Goal: Task Accomplishment & Management: Complete application form

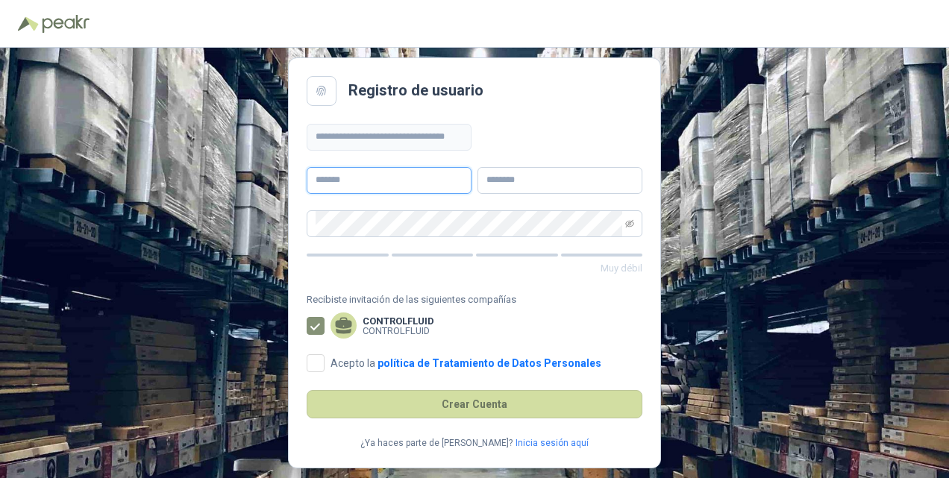
click at [355, 181] on input "text" at bounding box center [389, 180] width 165 height 27
type input "********"
type input "**********"
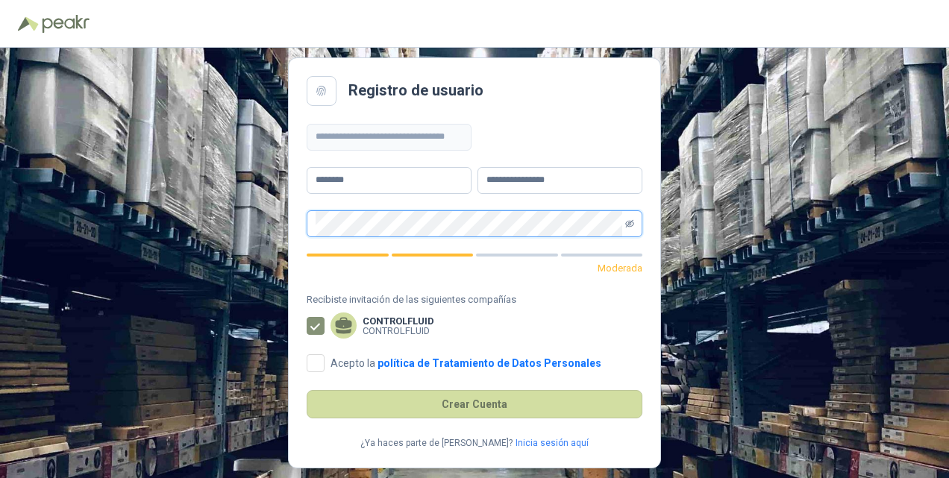
click at [631, 222] on icon "eye-invisible" at bounding box center [629, 223] width 9 height 9
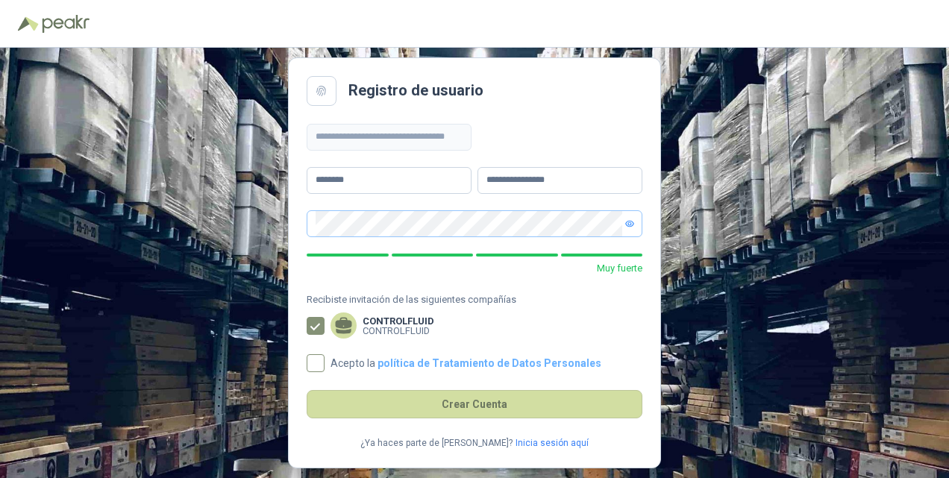
click at [446, 358] on link "política de Tratamiento de Datos Personales" at bounding box center [489, 363] width 224 height 12
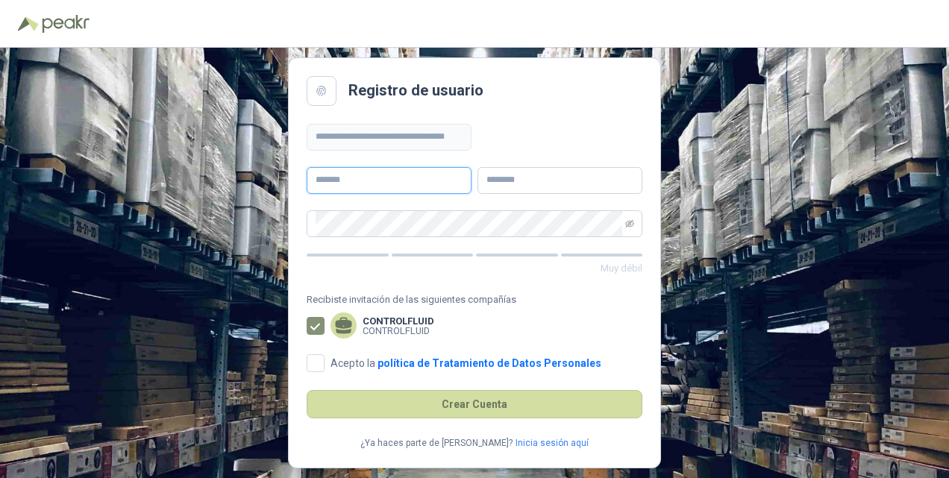
click at [377, 181] on input "text" at bounding box center [389, 180] width 165 height 27
type input "********"
type input "**********"
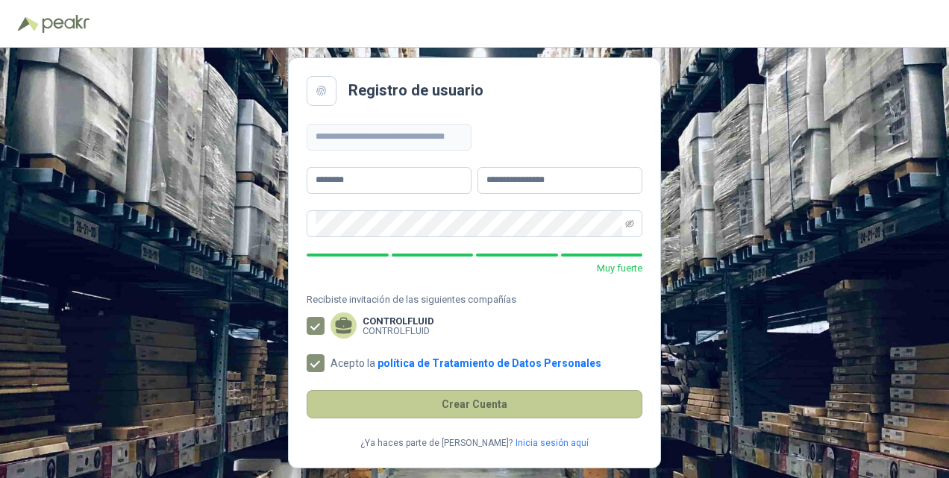
click at [473, 407] on button "Crear Cuenta" at bounding box center [475, 404] width 336 height 28
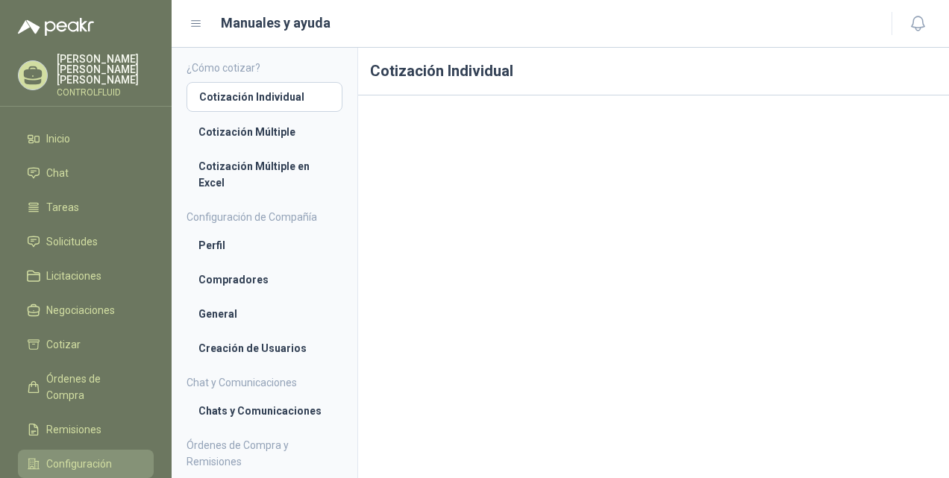
click at [65, 456] on span "Configuración" at bounding box center [79, 464] width 66 height 16
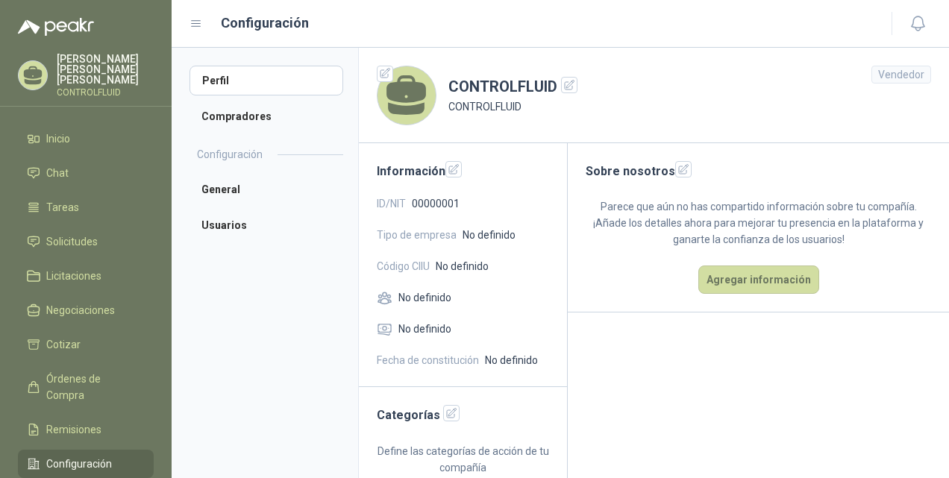
click at [474, 198] on div "ID/NIT 00000001" at bounding box center [463, 203] width 172 height 16
click at [406, 200] on span "ID/NIT" at bounding box center [391, 203] width 29 height 16
click at [483, 206] on div "ID/NIT 00000001" at bounding box center [463, 203] width 172 height 16
click at [453, 167] on icon "button" at bounding box center [454, 169] width 10 height 10
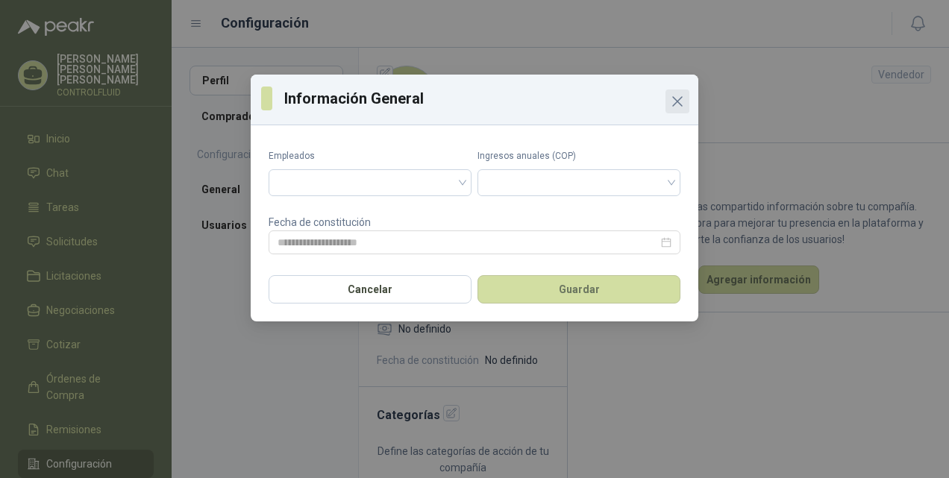
click at [676, 101] on icon "Close" at bounding box center [677, 101] width 18 height 18
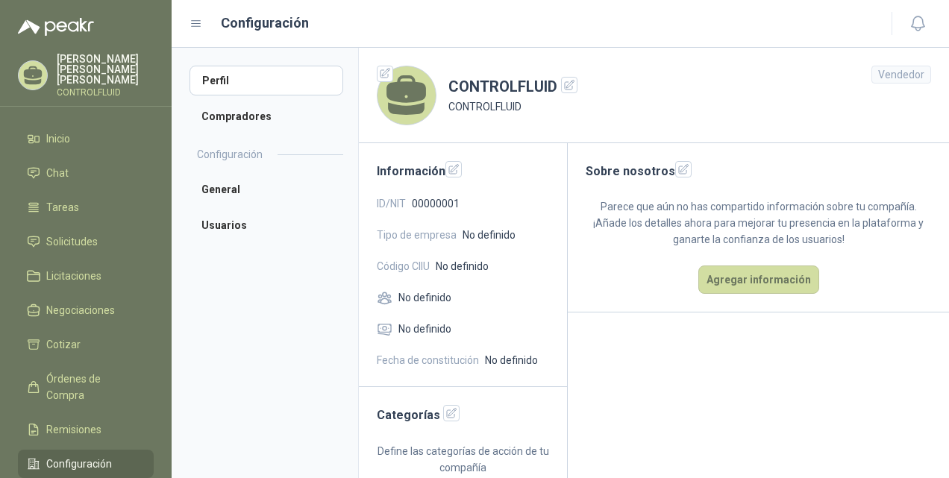
scroll to position [14, 0]
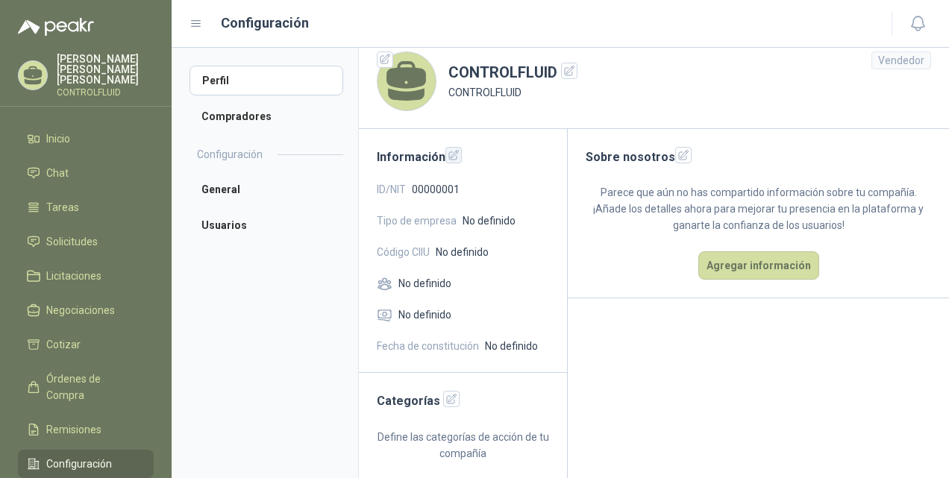
click at [451, 160] on icon "button" at bounding box center [454, 155] width 13 height 13
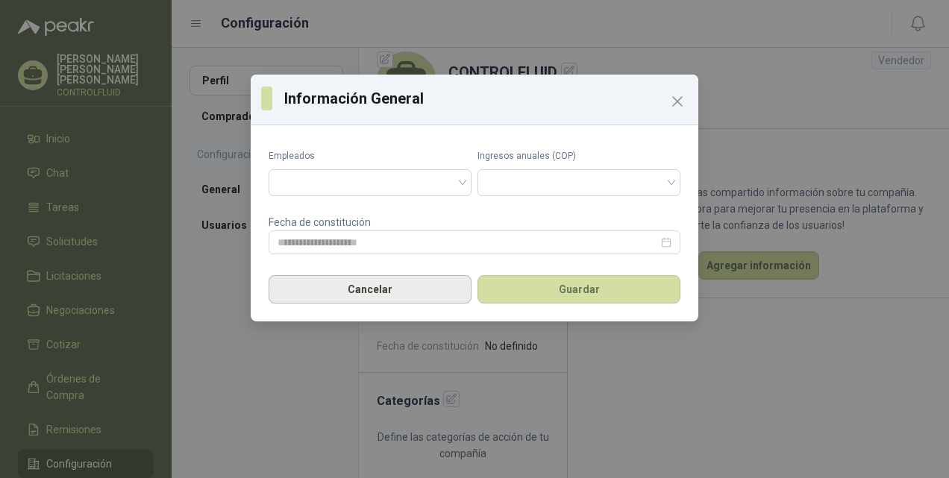
click at [376, 292] on button "Cancelar" at bounding box center [370, 289] width 203 height 28
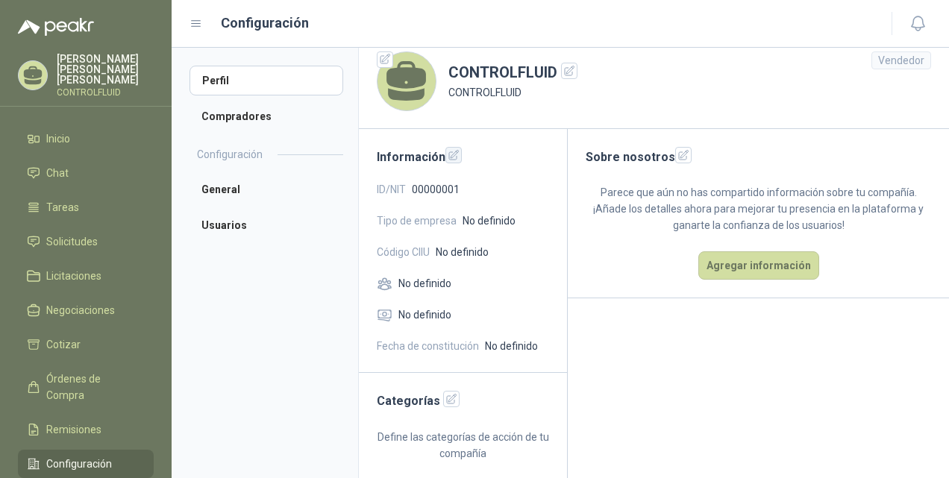
click at [451, 157] on icon "button" at bounding box center [454, 155] width 13 height 13
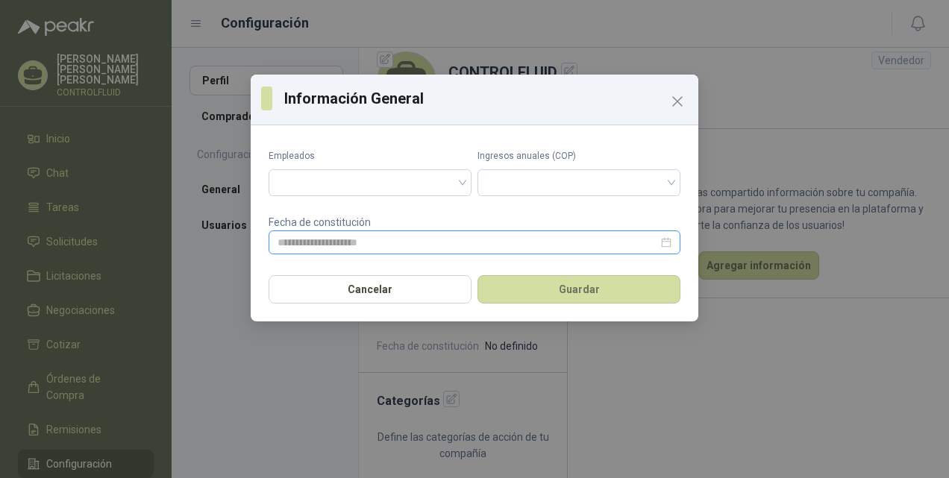
click at [541, 252] on div at bounding box center [475, 242] width 412 height 24
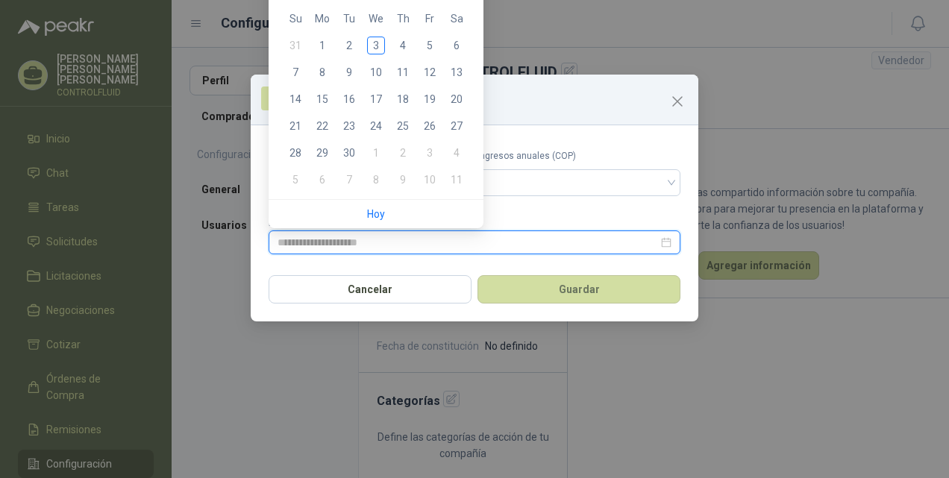
click at [541, 252] on div at bounding box center [475, 242] width 412 height 24
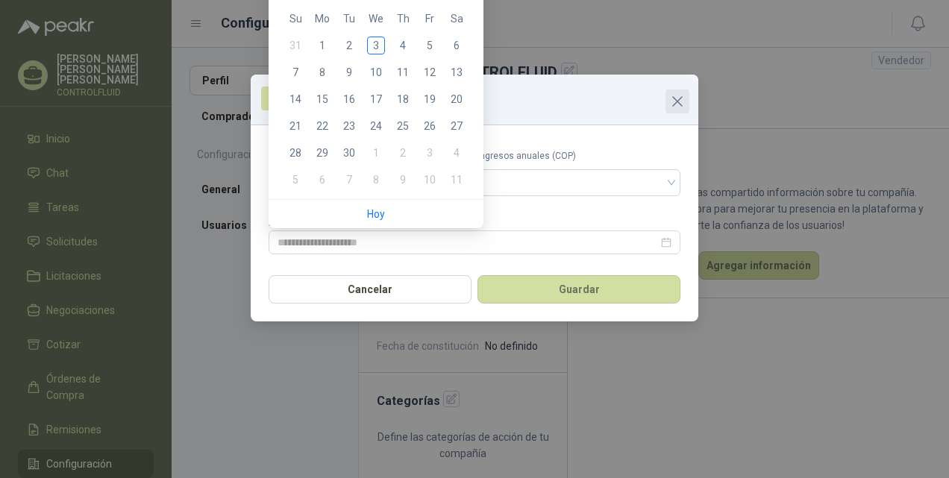
click at [677, 98] on icon "Close" at bounding box center [677, 101] width 18 height 18
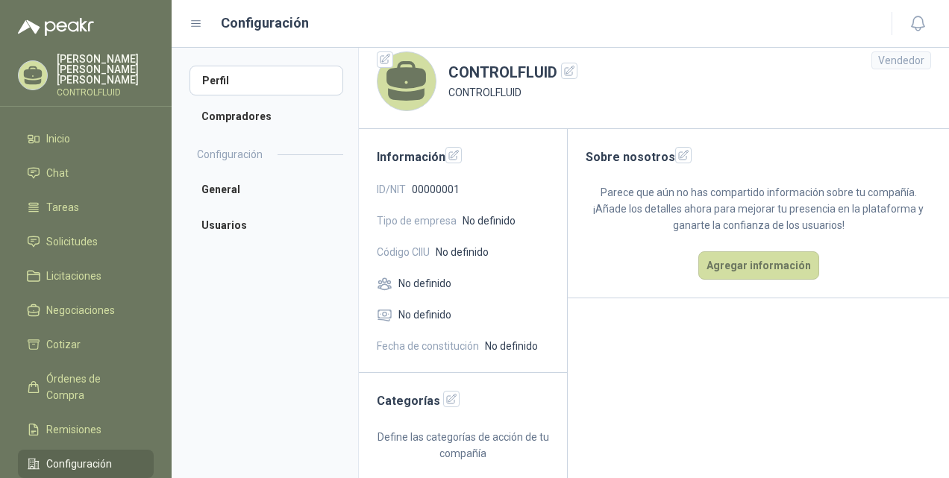
click at [427, 222] on span "Tipo de empresa" at bounding box center [417, 221] width 80 height 16
click at [445, 396] on icon "button" at bounding box center [451, 399] width 13 height 13
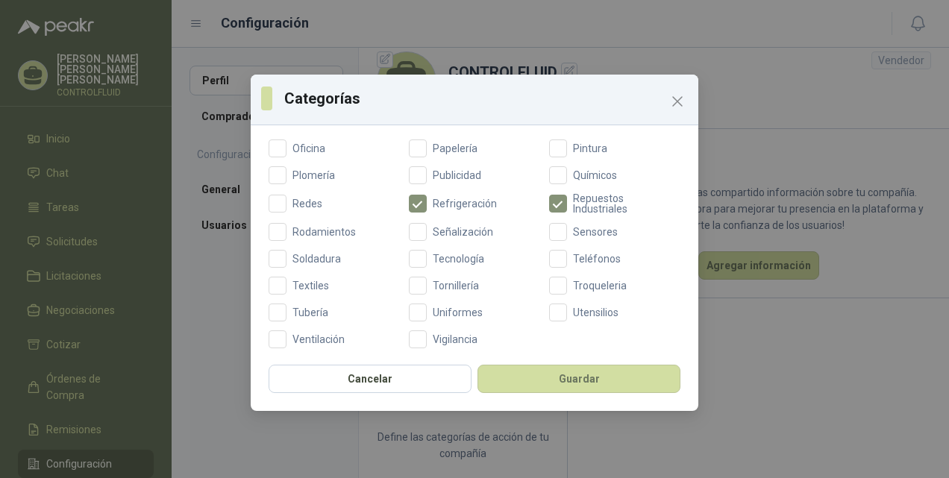
scroll to position [629, 0]
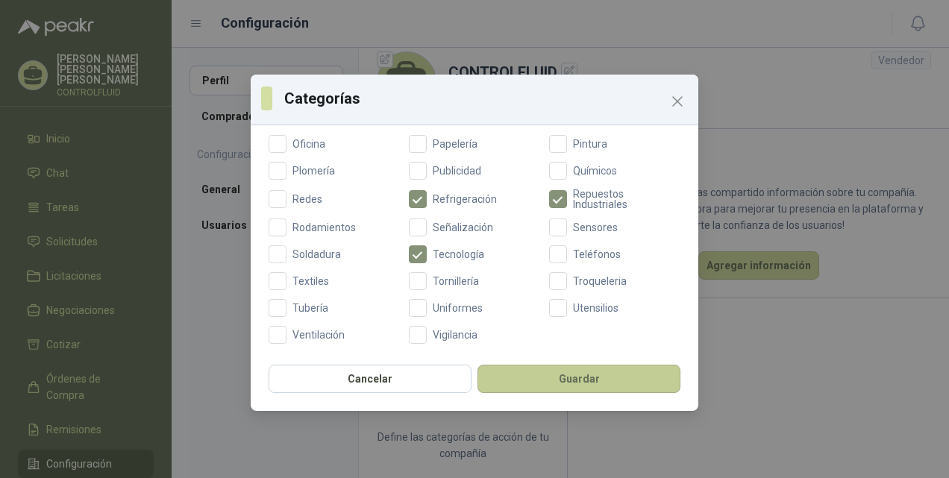
click at [570, 373] on button "Guardar" at bounding box center [578, 379] width 203 height 28
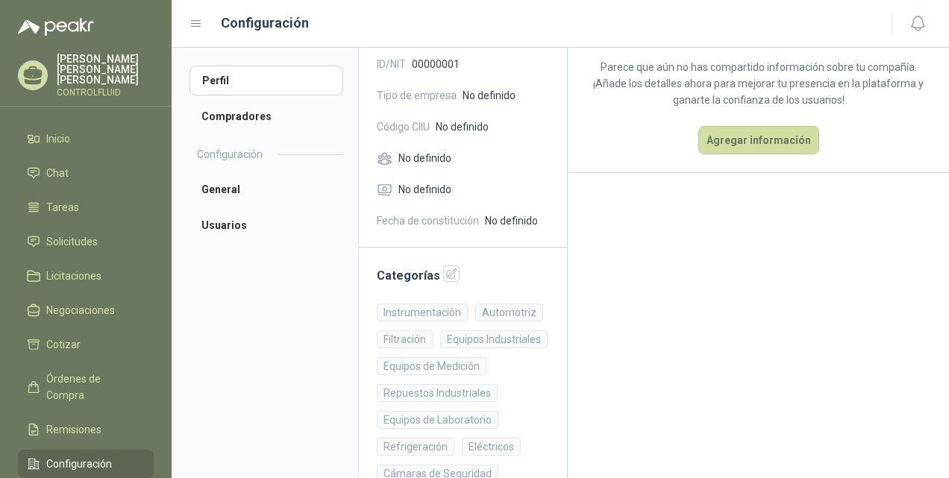
scroll to position [0, 0]
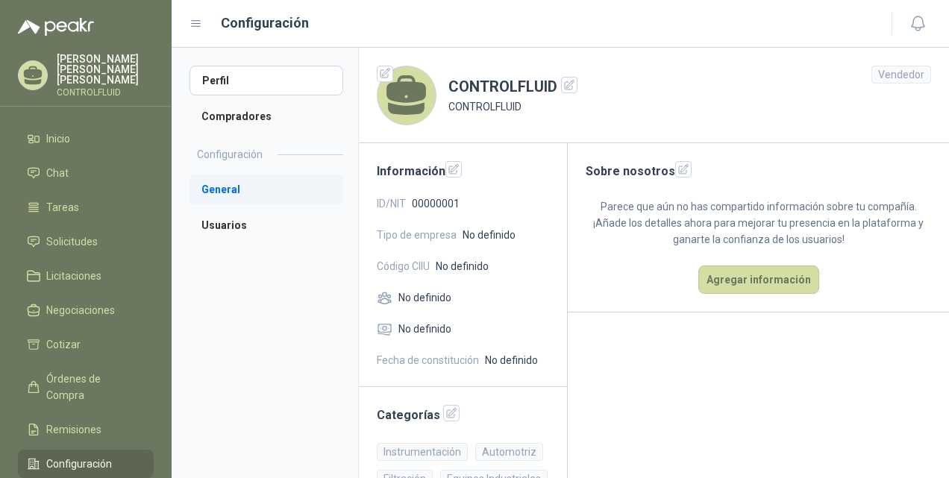
click at [212, 192] on li "General" at bounding box center [266, 190] width 154 height 30
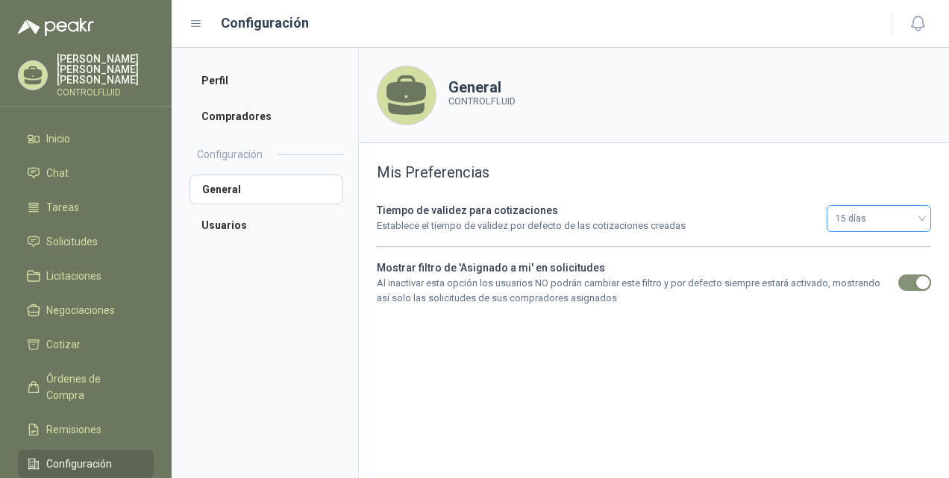
click at [925, 216] on div "15 días" at bounding box center [878, 218] width 104 height 27
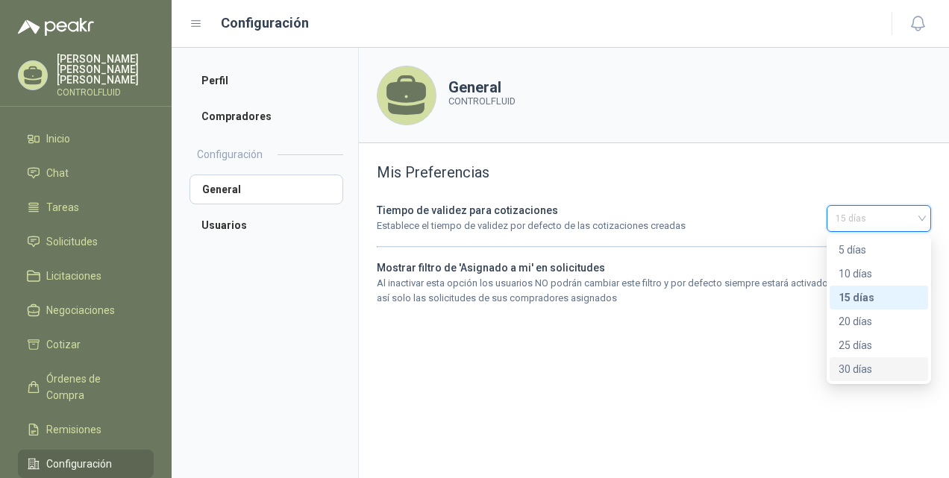
click at [856, 370] on div "30 días" at bounding box center [878, 369] width 81 height 16
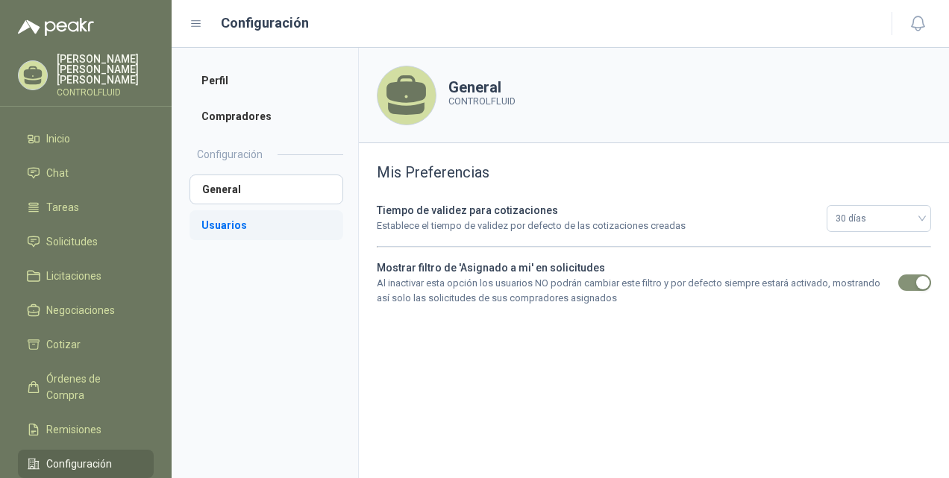
click at [210, 220] on li "Usuarios" at bounding box center [266, 225] width 154 height 30
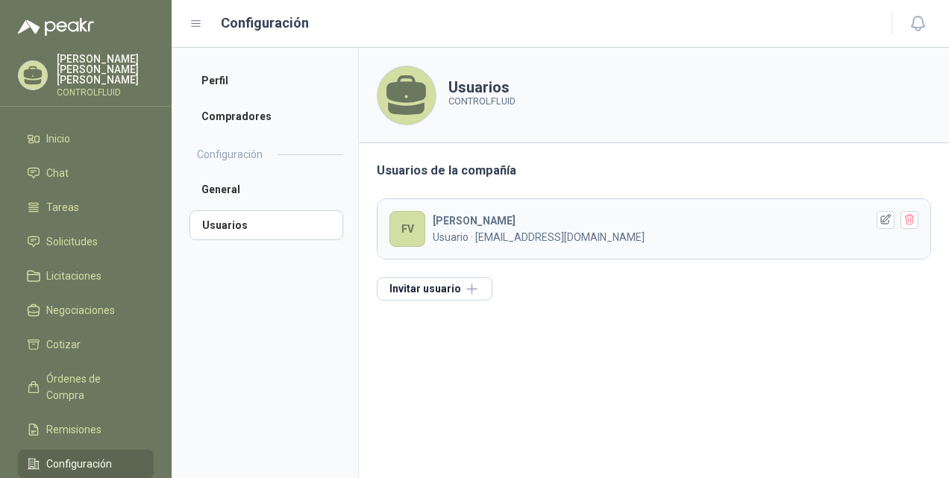
click at [233, 152] on h2 "Configuración" at bounding box center [230, 154] width 66 height 16
click at [211, 186] on li "General" at bounding box center [266, 190] width 154 height 30
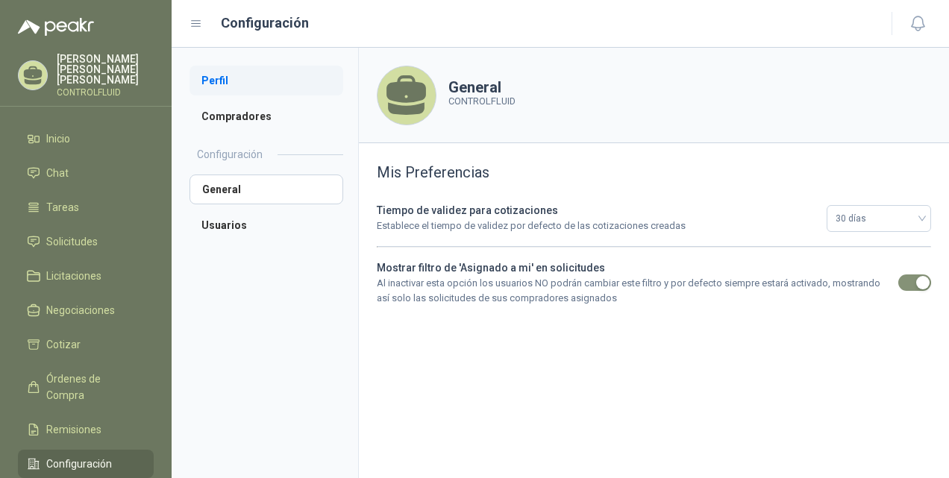
click at [220, 84] on li "Perfil" at bounding box center [266, 81] width 154 height 30
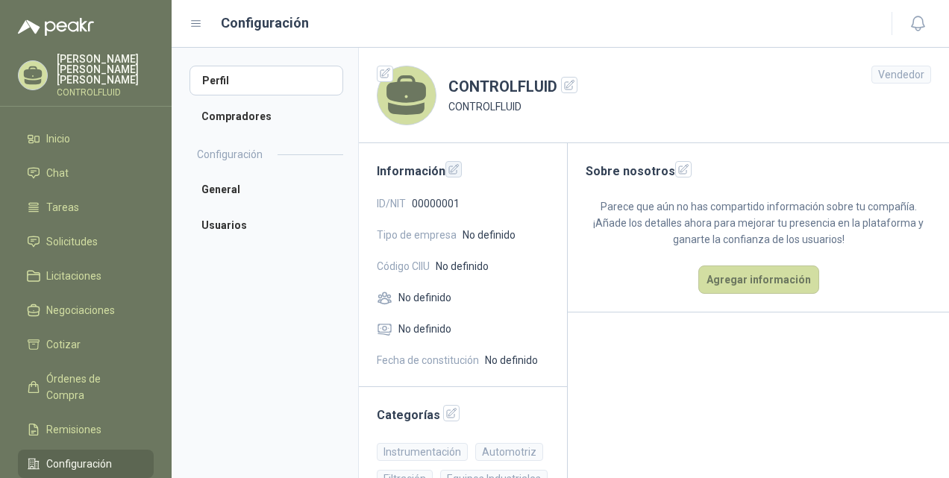
click at [453, 169] on icon "button" at bounding box center [454, 169] width 13 height 13
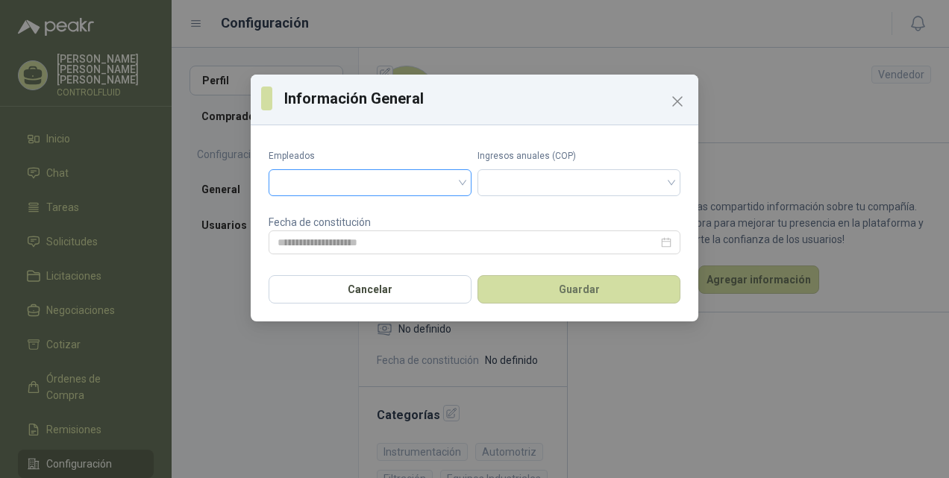
click at [459, 182] on input "search" at bounding box center [369, 181] width 185 height 22
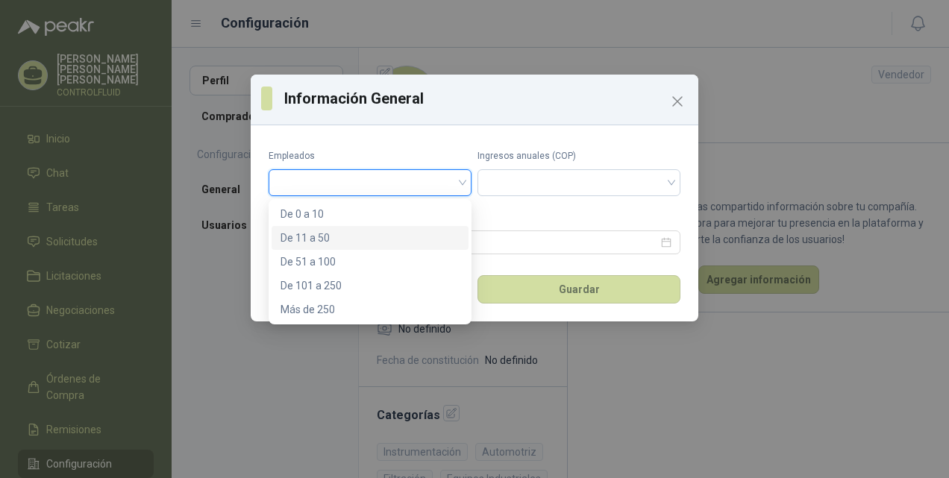
click at [305, 236] on div "De 11 a 50" at bounding box center [369, 238] width 179 height 16
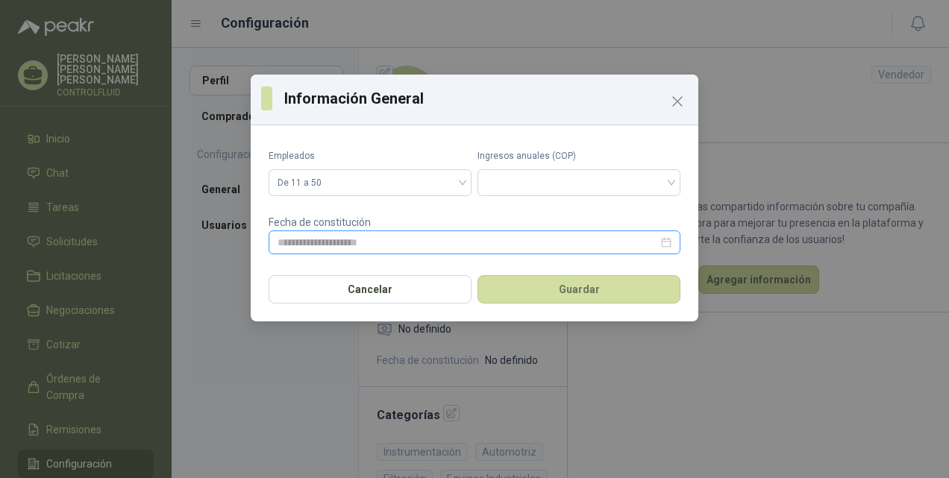
click at [668, 243] on div at bounding box center [474, 242] width 394 height 16
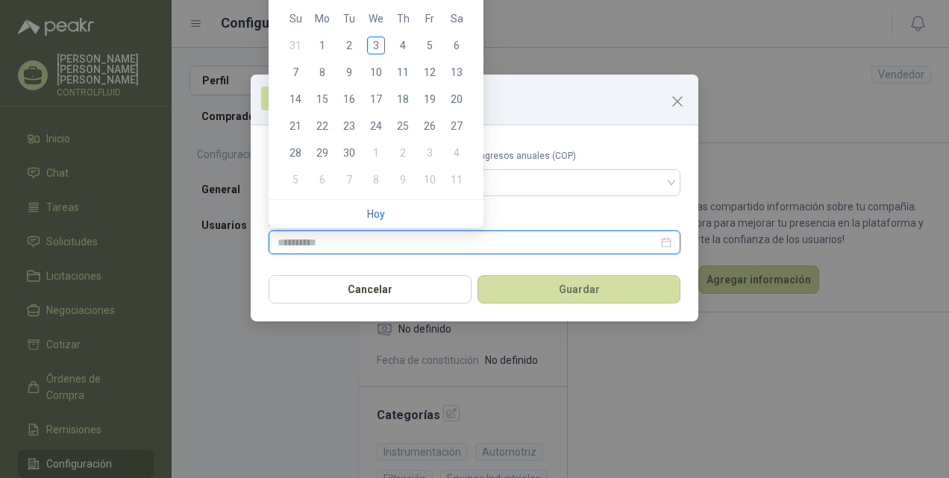
type input "**********"
click at [667, 244] on div at bounding box center [474, 242] width 394 height 16
type input "**********"
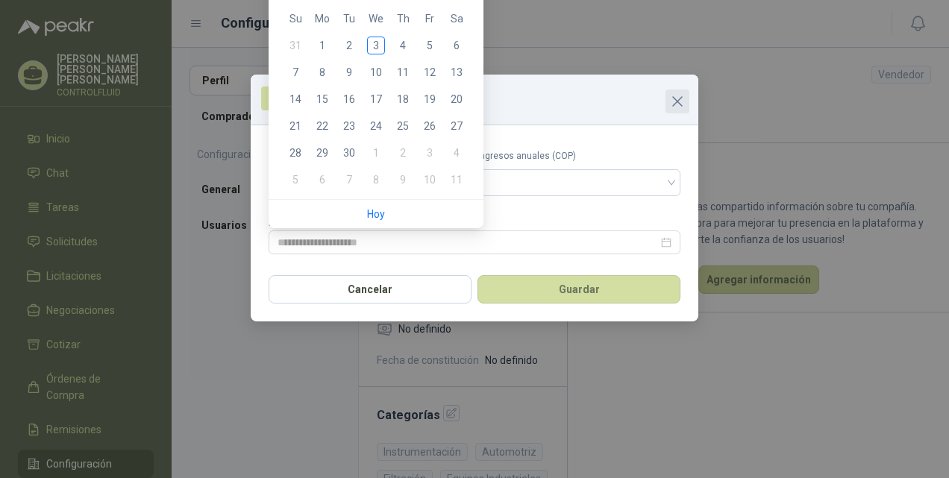
click at [677, 107] on icon "Close" at bounding box center [677, 101] width 18 height 18
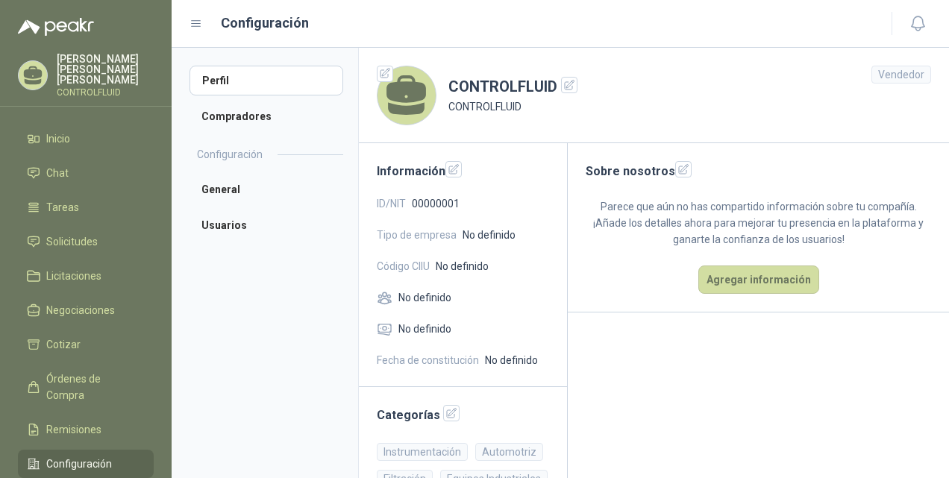
click at [402, 204] on span "ID/NIT" at bounding box center [391, 203] width 29 height 16
click at [455, 167] on icon "button" at bounding box center [454, 169] width 13 height 13
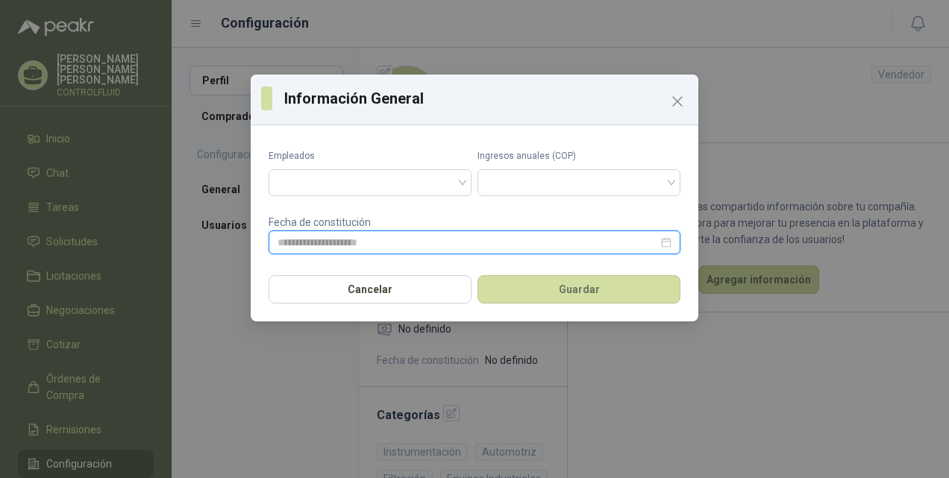
click at [383, 242] on input at bounding box center [467, 242] width 380 height 16
click at [542, 246] on input at bounding box center [467, 242] width 380 height 16
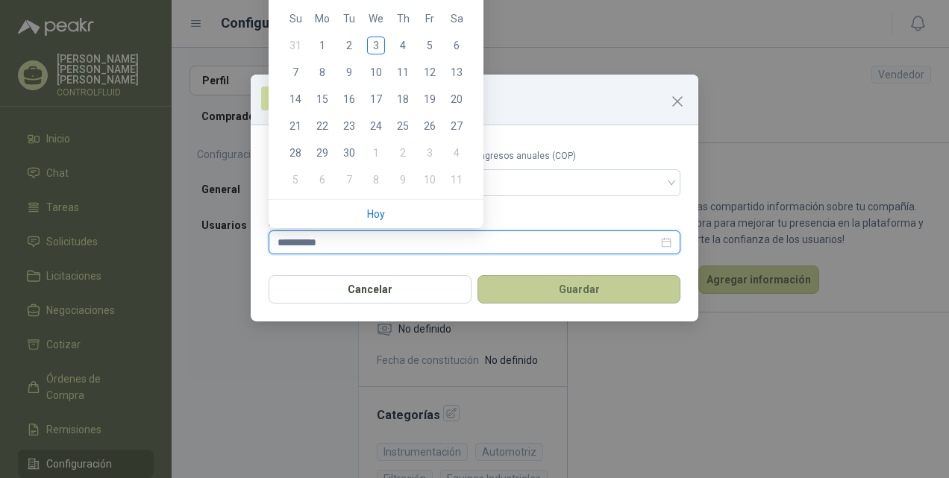
type input "**********"
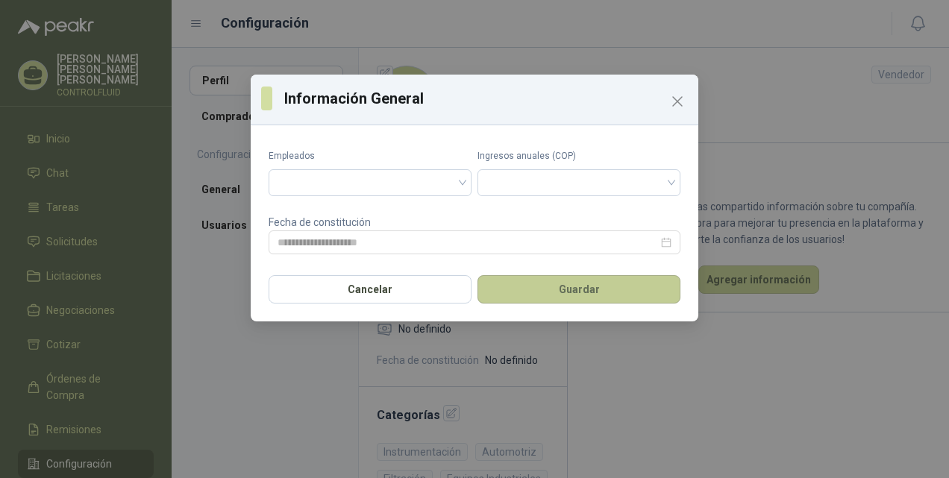
click at [589, 284] on button "Guardar" at bounding box center [578, 289] width 203 height 28
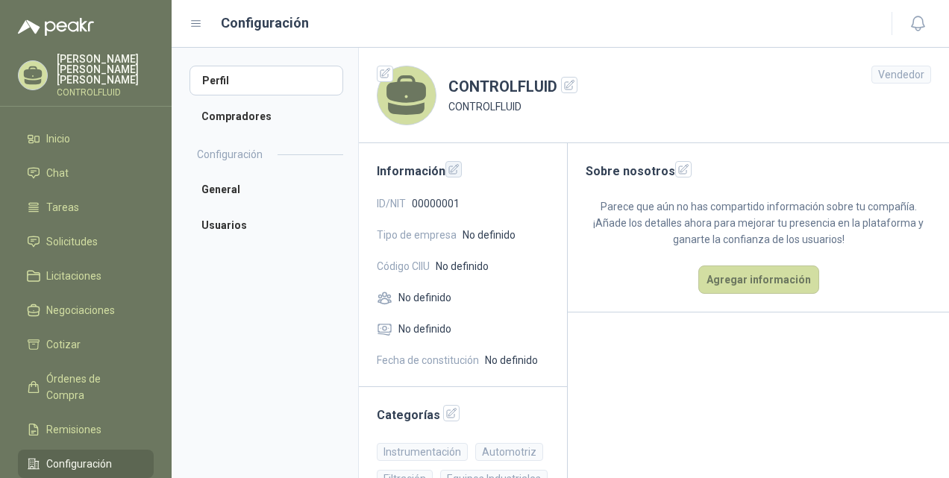
click at [452, 173] on icon "button" at bounding box center [454, 169] width 13 height 13
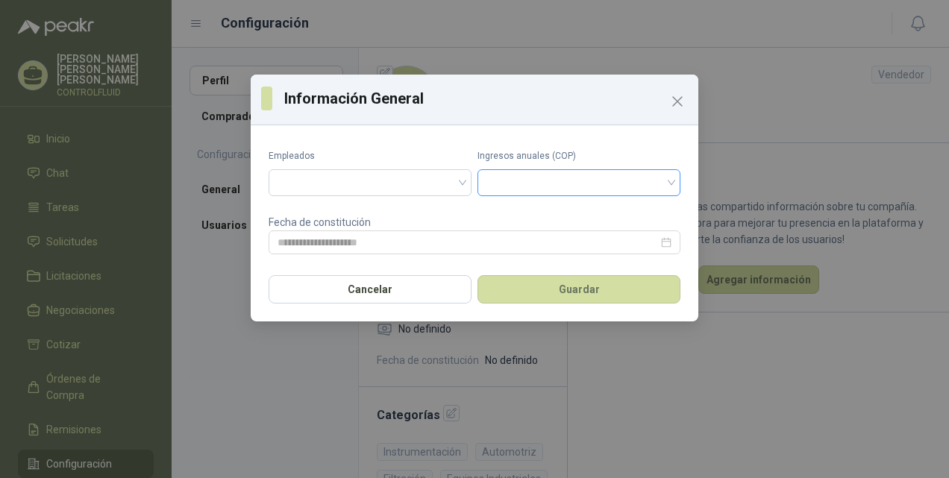
click at [539, 183] on input "search" at bounding box center [578, 181] width 185 height 22
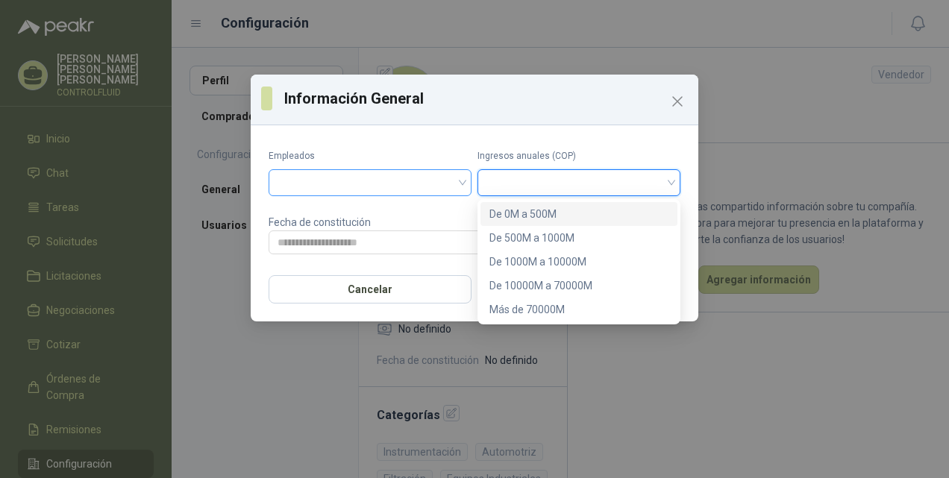
click at [388, 178] on input "search" at bounding box center [369, 181] width 185 height 22
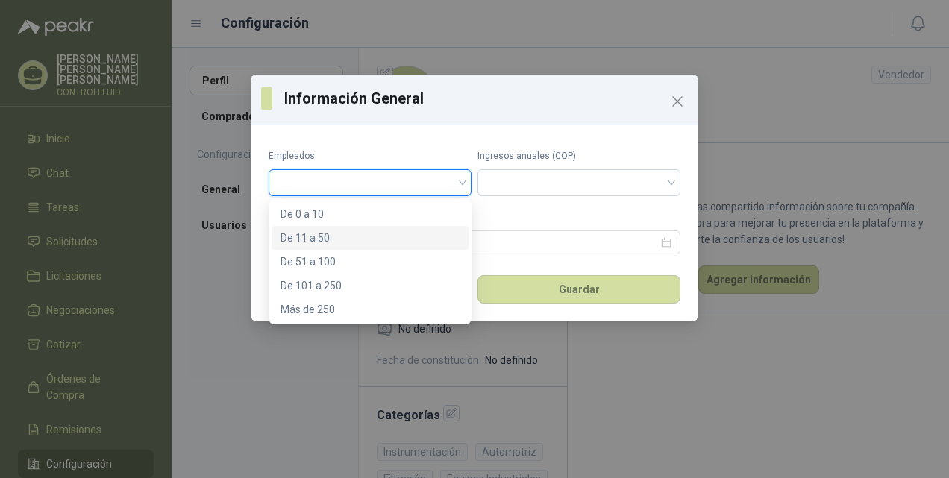
click at [321, 239] on div "De 11 a 50" at bounding box center [369, 238] width 179 height 16
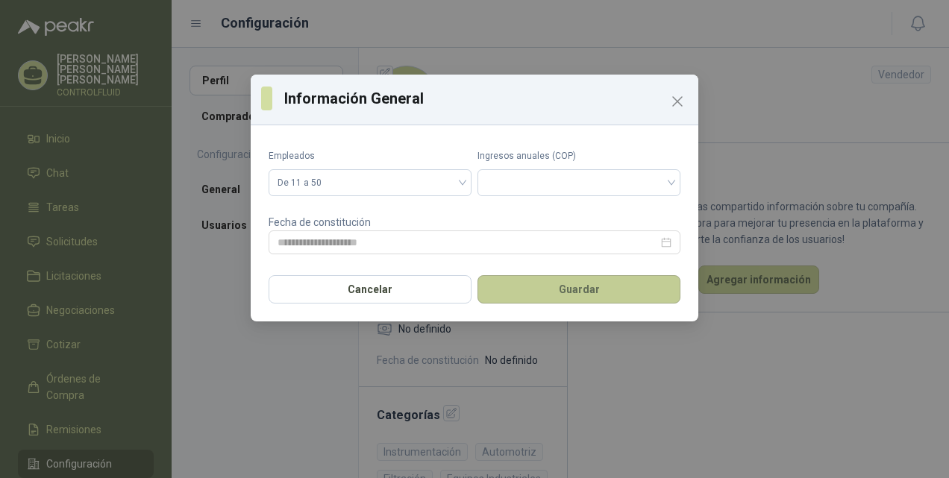
click at [572, 295] on button "Guardar" at bounding box center [578, 289] width 203 height 28
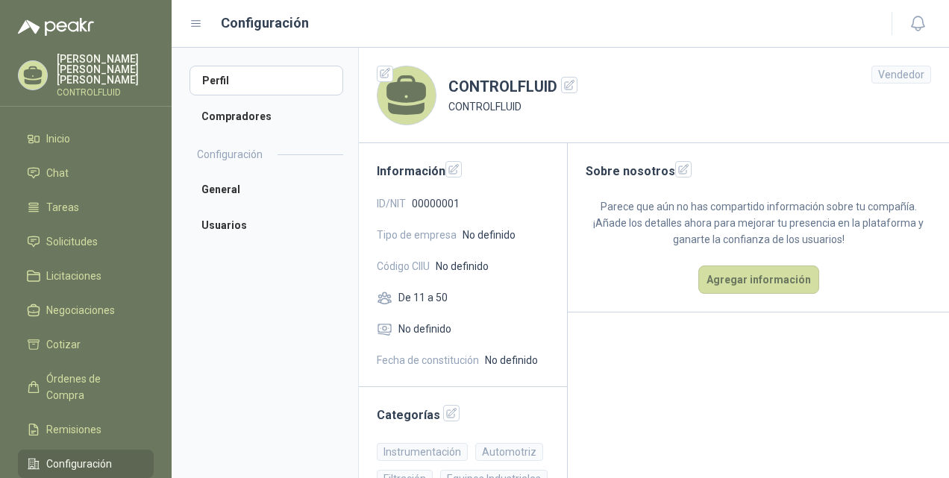
click at [412, 267] on span "Código CIIU" at bounding box center [403, 266] width 53 height 16
click at [489, 235] on span "No definido" at bounding box center [488, 235] width 53 height 16
click at [455, 170] on icon "button" at bounding box center [454, 169] width 10 height 10
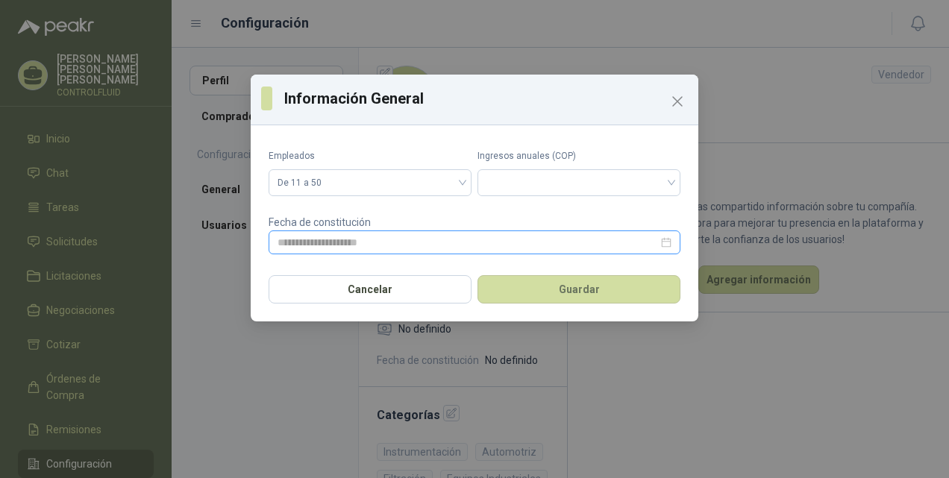
click at [667, 245] on div at bounding box center [474, 242] width 394 height 16
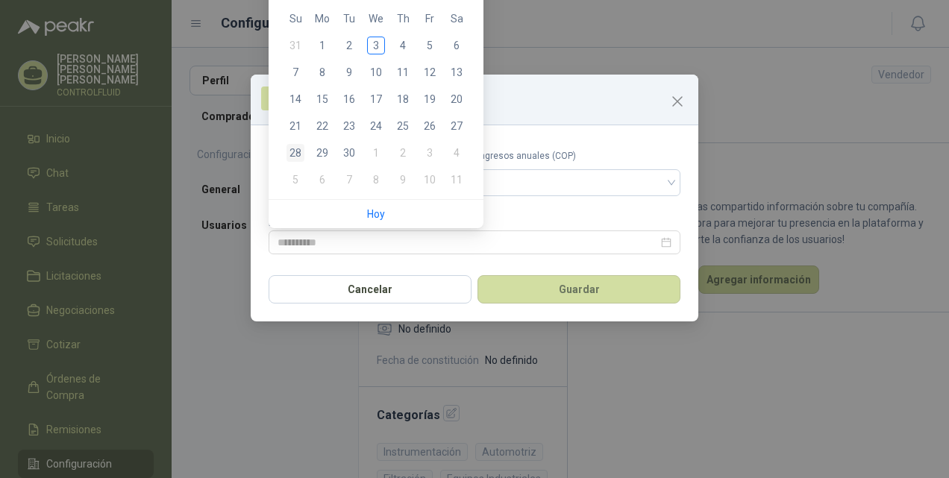
click at [294, 149] on div "28" at bounding box center [295, 153] width 18 height 18
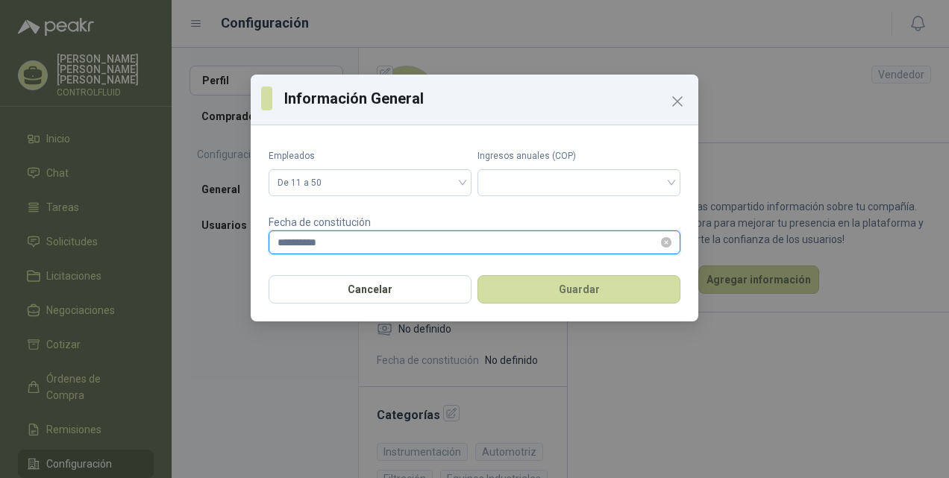
drag, startPoint x: 328, startPoint y: 242, endPoint x: 344, endPoint y: 242, distance: 15.7
click at [334, 242] on input "**********" at bounding box center [467, 242] width 380 height 16
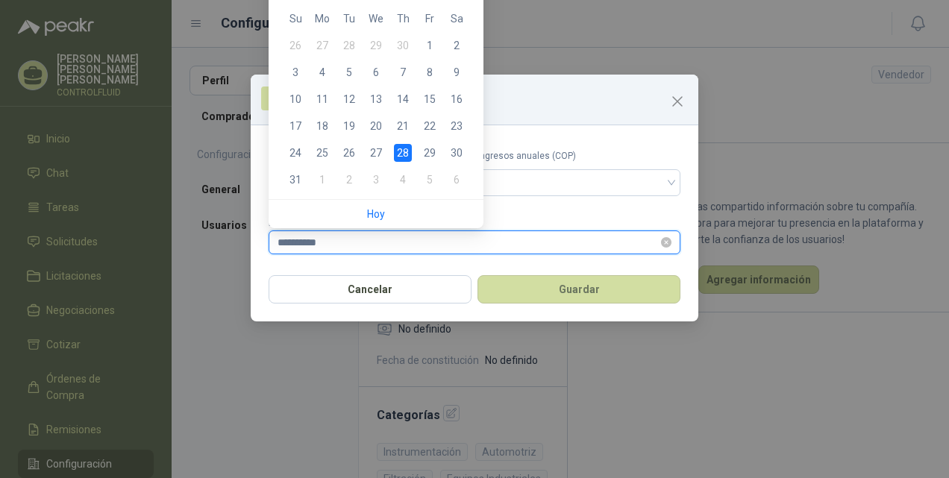
click at [515, 240] on input "**********" at bounding box center [467, 242] width 380 height 16
type input "**********"
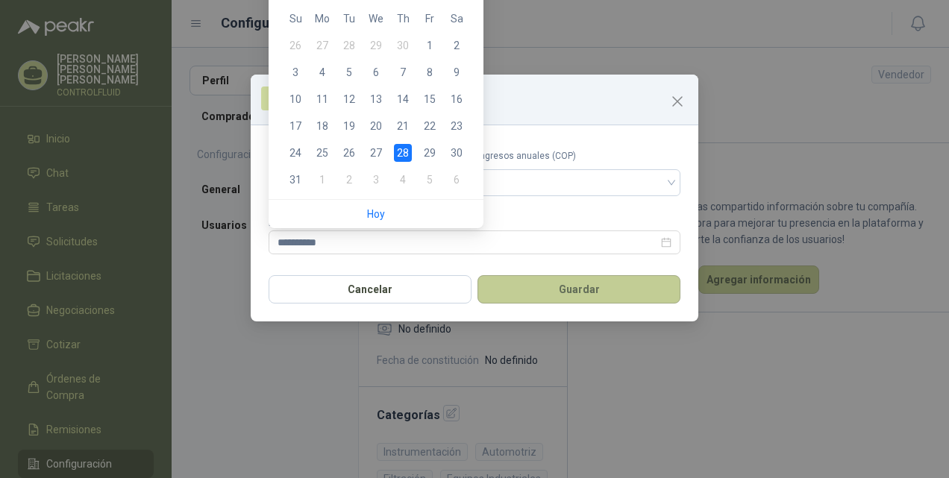
click at [571, 285] on button "Guardar" at bounding box center [578, 289] width 203 height 28
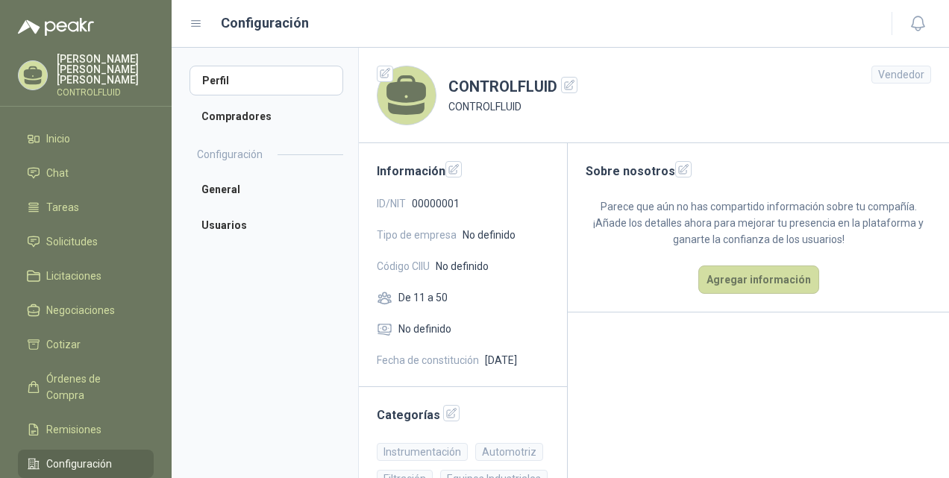
click at [497, 363] on span "[DATE]" at bounding box center [501, 360] width 32 height 16
click at [451, 166] on icon "button" at bounding box center [454, 169] width 13 height 13
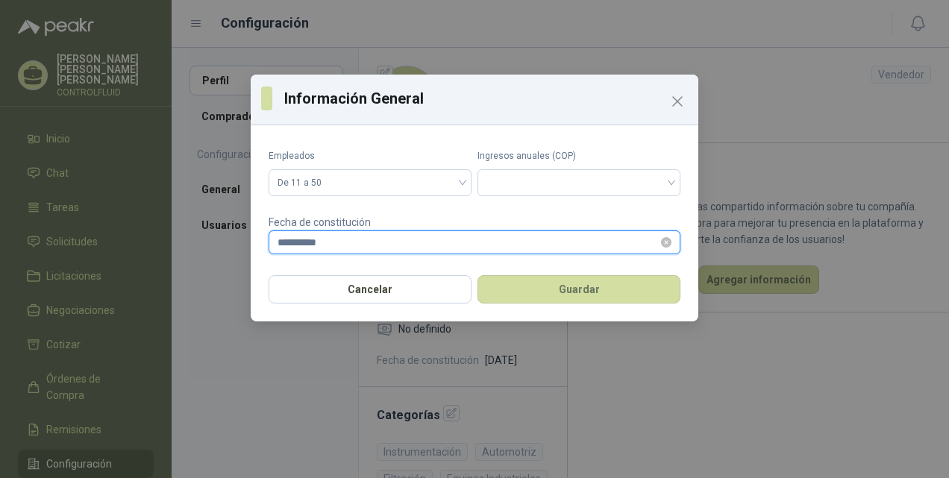
click at [337, 244] on input "**********" at bounding box center [467, 242] width 380 height 16
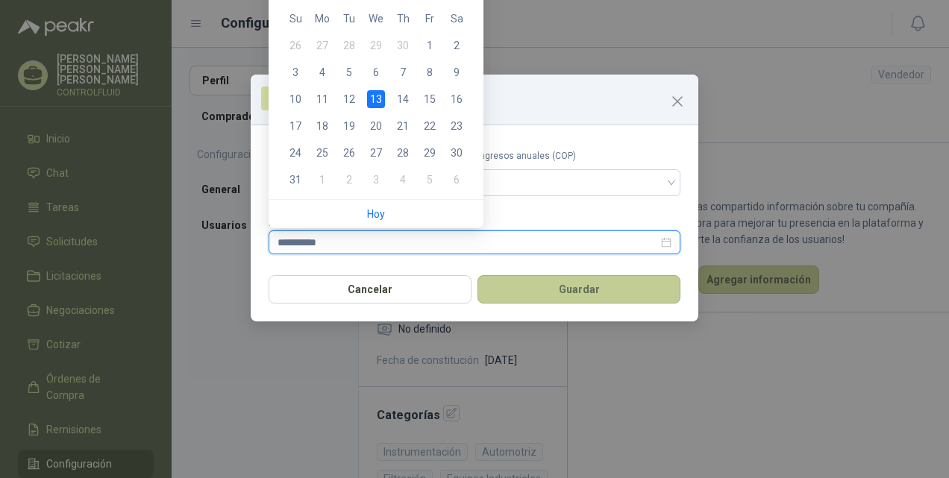
type input "**********"
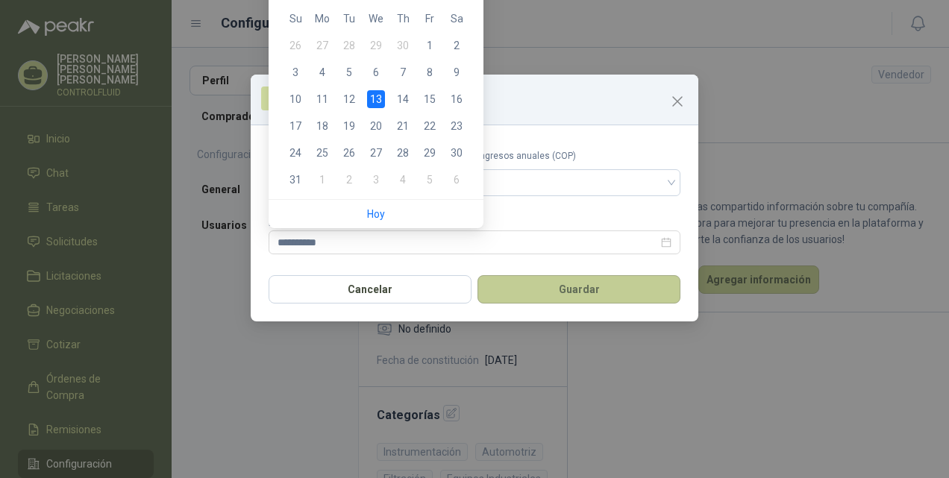
click at [618, 288] on button "Guardar" at bounding box center [578, 289] width 203 height 28
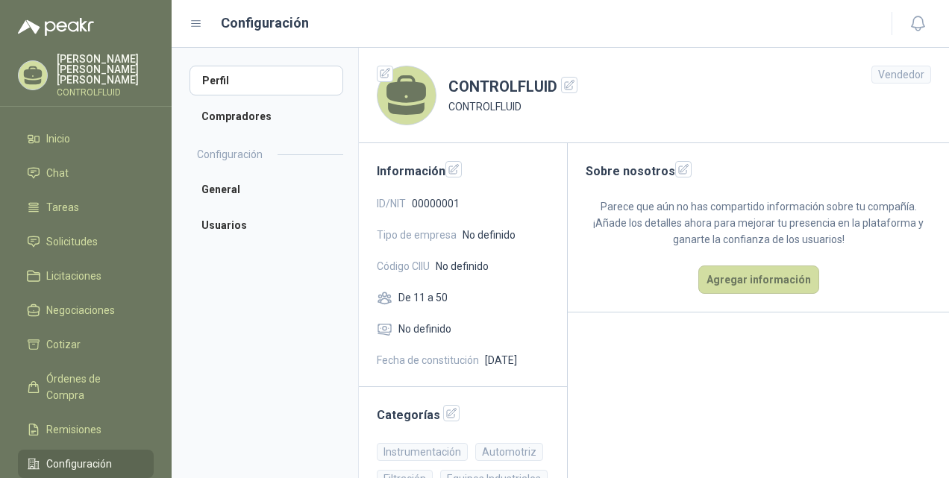
click at [380, 204] on span "ID/NIT" at bounding box center [391, 203] width 29 height 16
click at [395, 204] on span "ID/NIT" at bounding box center [391, 203] width 29 height 16
click at [428, 199] on span "00000001" at bounding box center [436, 203] width 48 height 16
drag, startPoint x: 428, startPoint y: 199, endPoint x: 504, endPoint y: 204, distance: 76.3
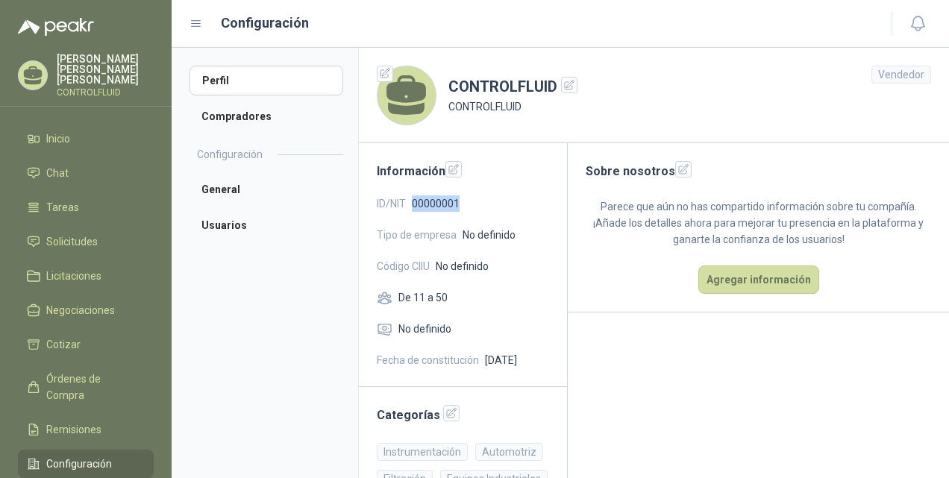
click at [504, 204] on div "ID/NIT 00000001" at bounding box center [463, 203] width 172 height 16
click at [451, 172] on icon "button" at bounding box center [454, 169] width 13 height 13
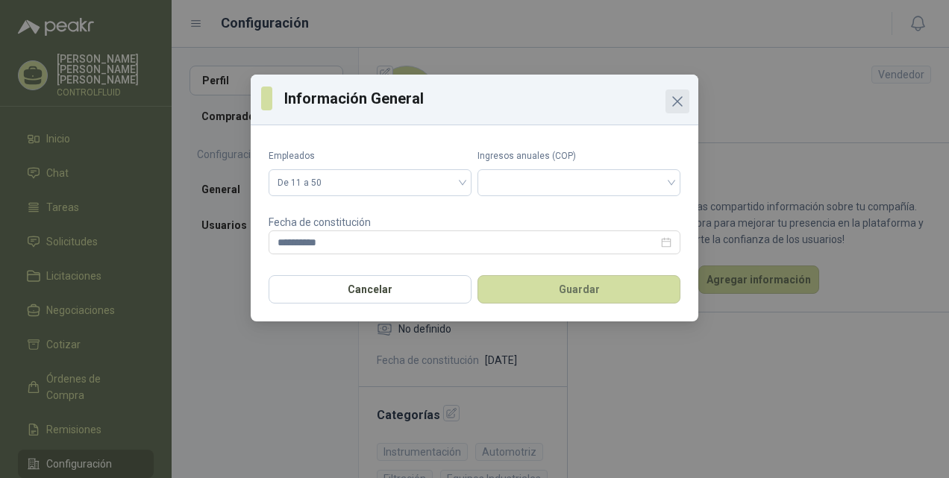
click at [673, 95] on icon "Close" at bounding box center [677, 101] width 18 height 18
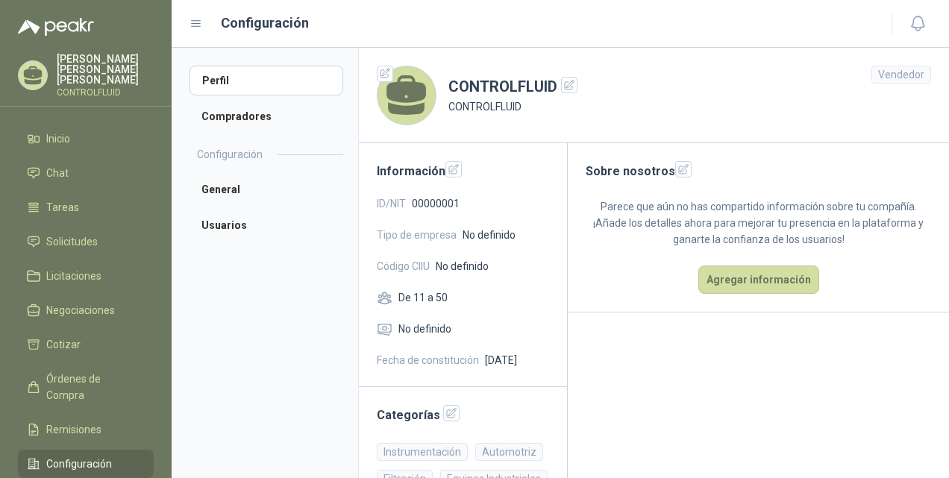
click at [673, 95] on header "CONTROLFLUID CONTROLFLUID Vendedor" at bounding box center [654, 95] width 590 height 95
click at [386, 266] on span "Código CIIU" at bounding box center [403, 266] width 53 height 16
drag, startPoint x: 386, startPoint y: 266, endPoint x: 300, endPoint y: 295, distance: 91.3
click at [300, 295] on aside "Perfil Compradores Configuración General Usuarios" at bounding box center [265, 263] width 186 height 430
click at [226, 191] on li "General" at bounding box center [266, 190] width 154 height 30
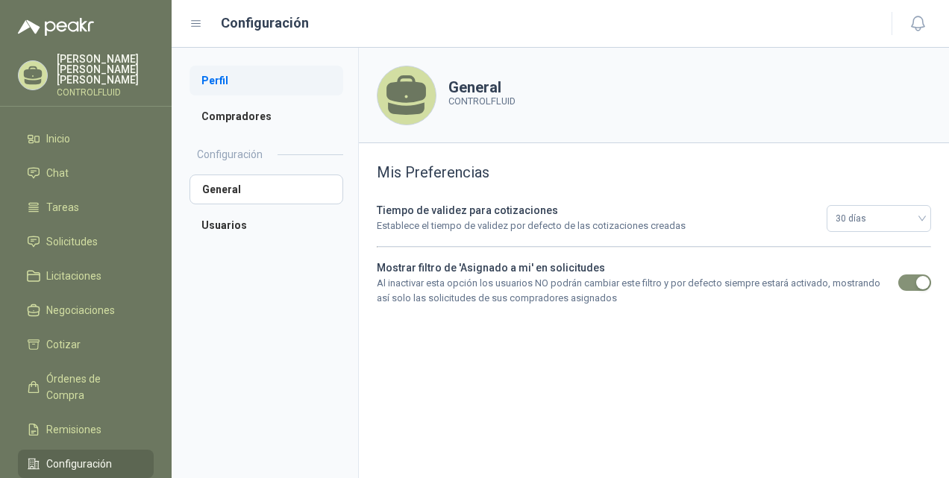
click at [215, 79] on li "Perfil" at bounding box center [266, 81] width 154 height 30
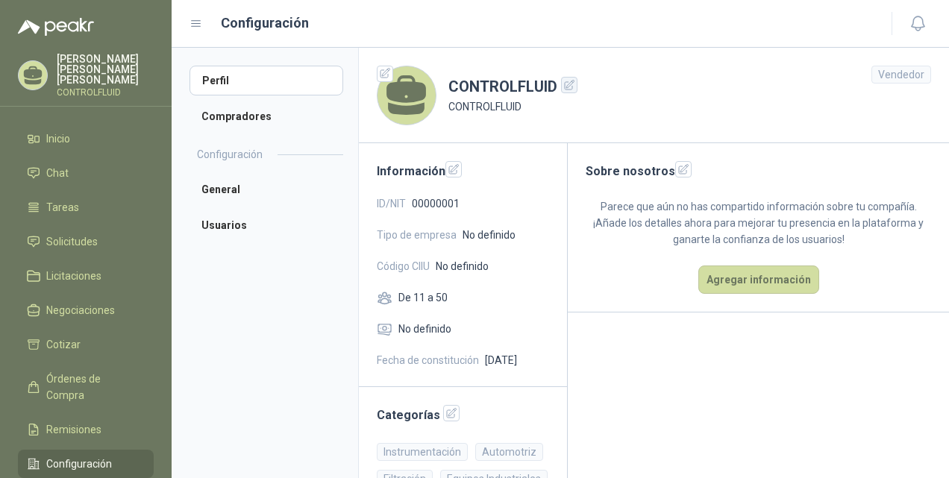
click at [567, 87] on icon "button" at bounding box center [570, 86] width 10 height 10
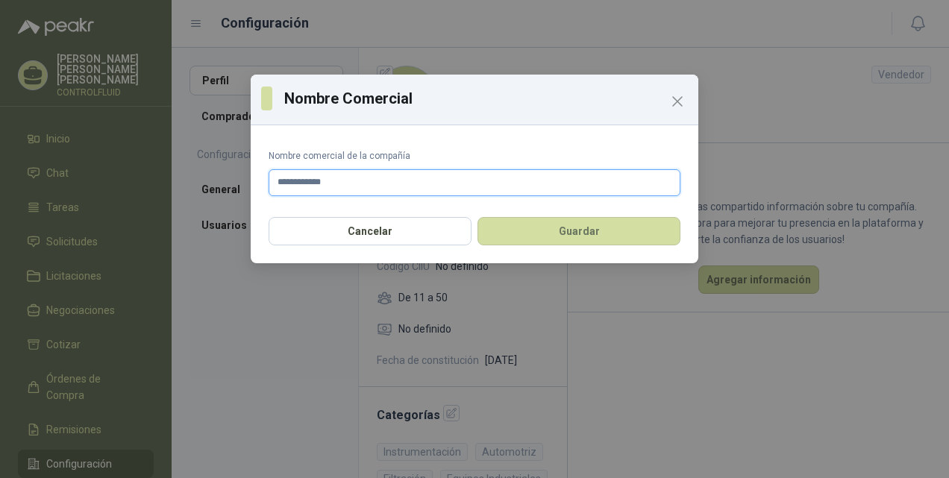
click at [395, 189] on input "**********" at bounding box center [475, 182] width 412 height 27
type input "**********"
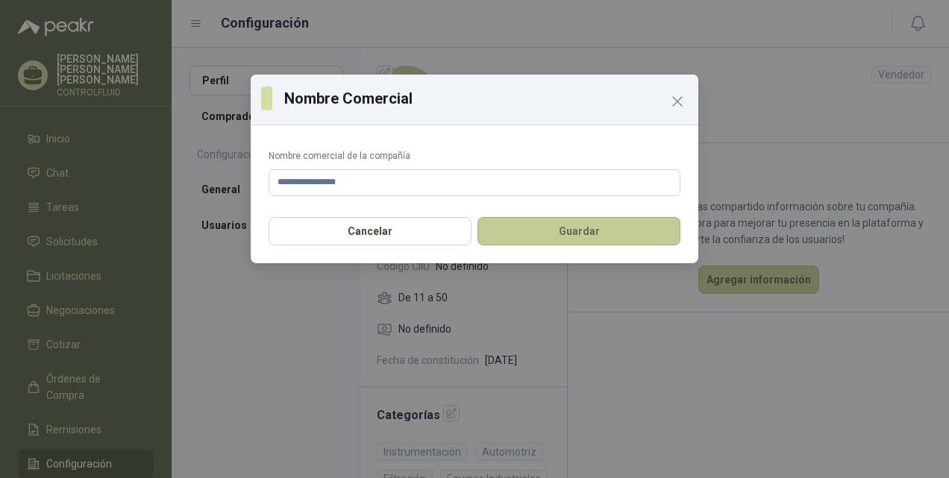
click at [583, 231] on button "Guardar" at bounding box center [578, 231] width 203 height 28
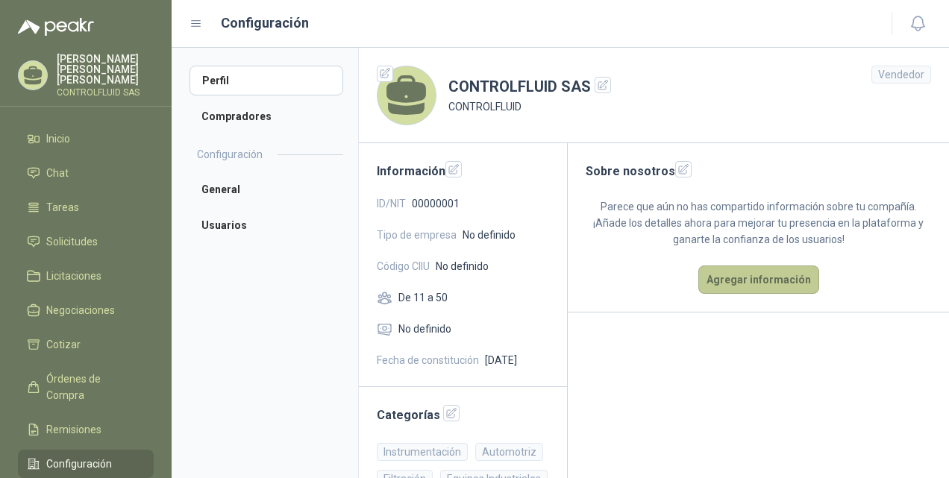
click at [754, 280] on button "Agregar información" at bounding box center [758, 280] width 121 height 28
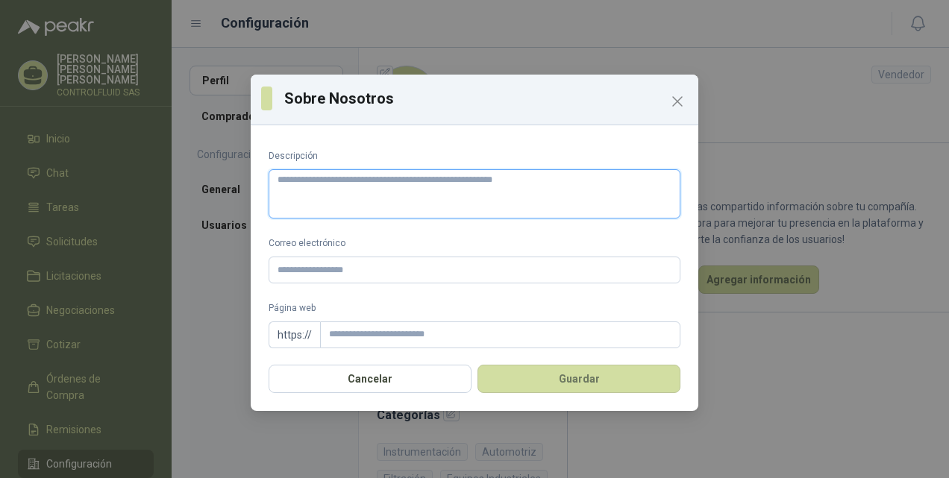
click at [330, 181] on textarea "Descripción" at bounding box center [475, 193] width 412 height 49
paste textarea "**********"
type textarea "**********"
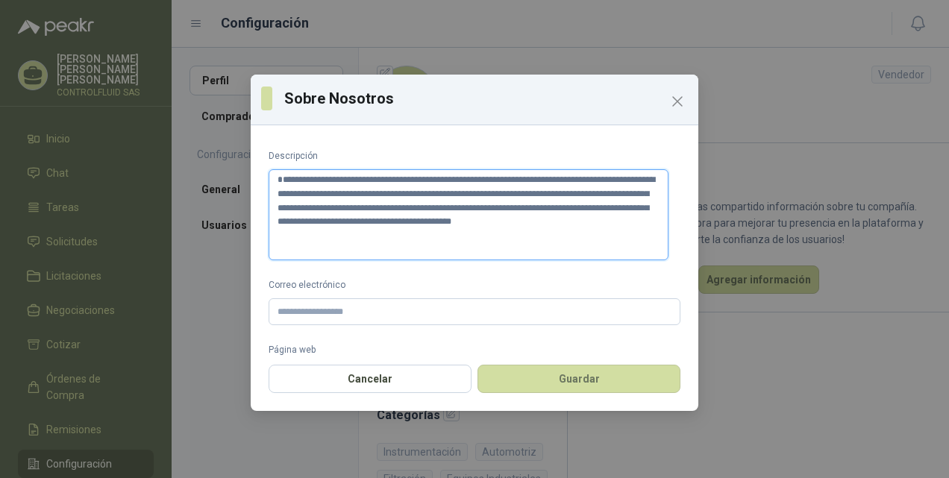
type textarea "**********"
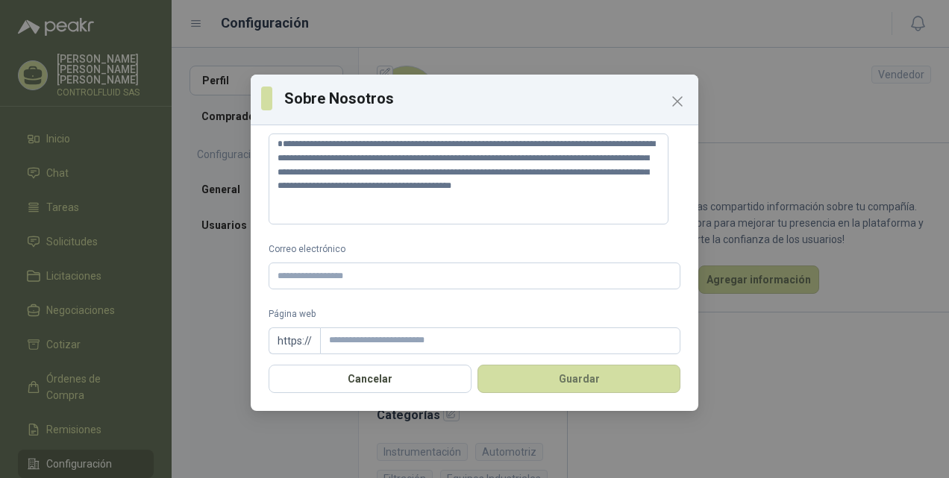
scroll to position [46, 0]
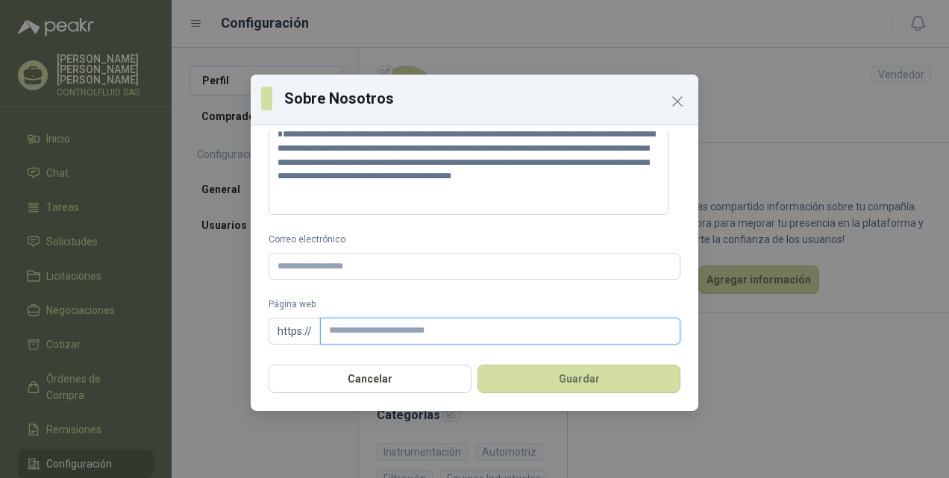
click at [366, 332] on input "Página web" at bounding box center [500, 331] width 360 height 27
type input "**********"
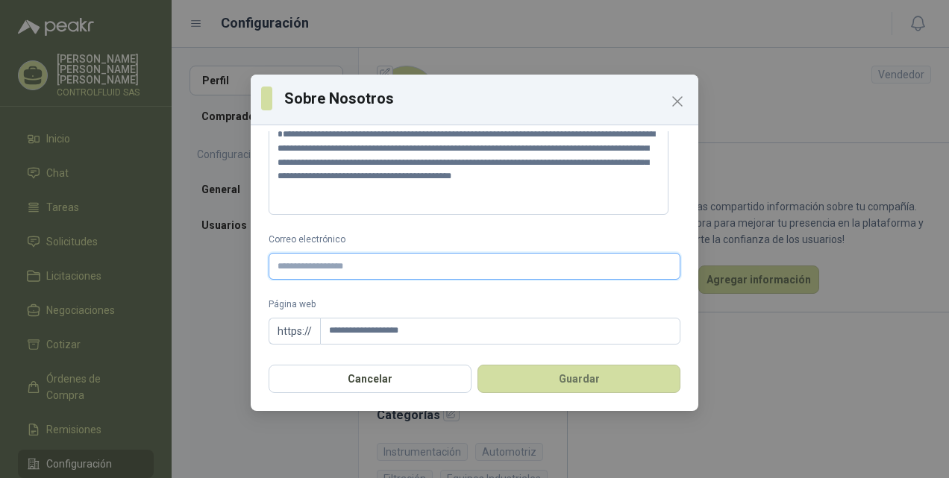
click at [299, 271] on input "Correo electrónico" at bounding box center [475, 266] width 412 height 27
type input "**********"
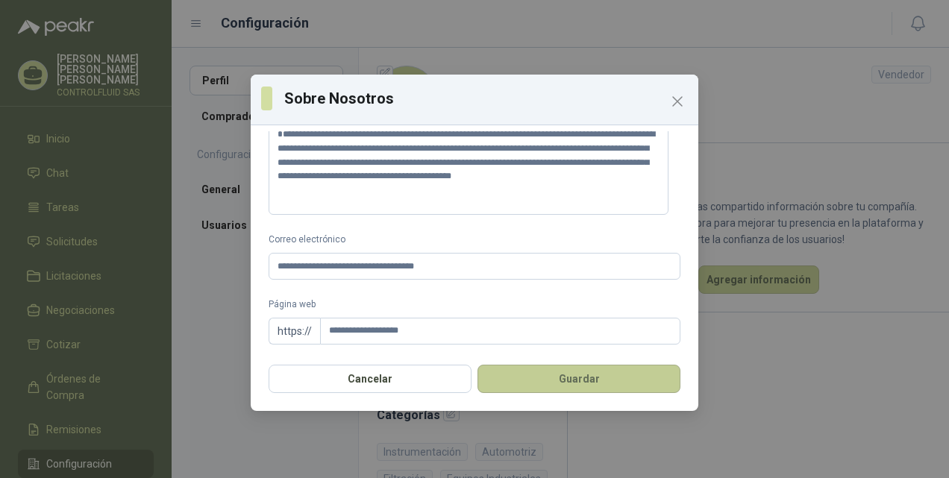
click at [562, 375] on button "Guardar" at bounding box center [578, 379] width 203 height 28
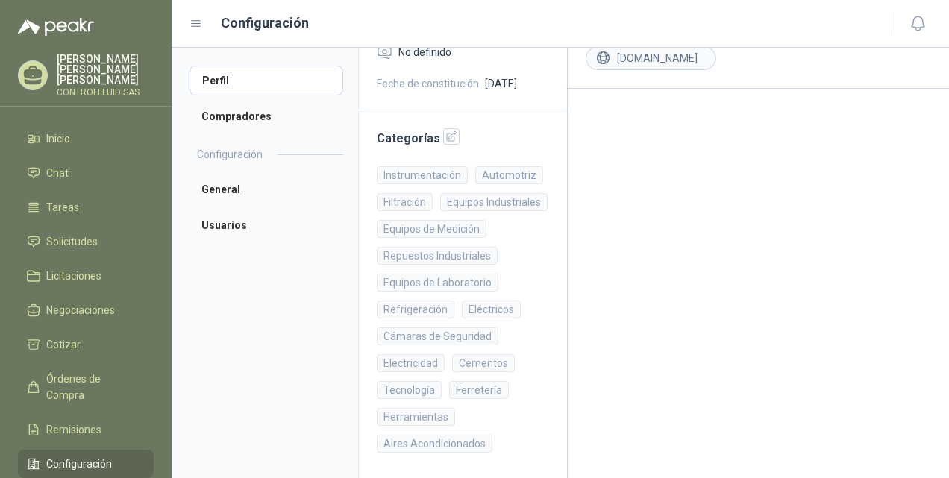
scroll to position [0, 0]
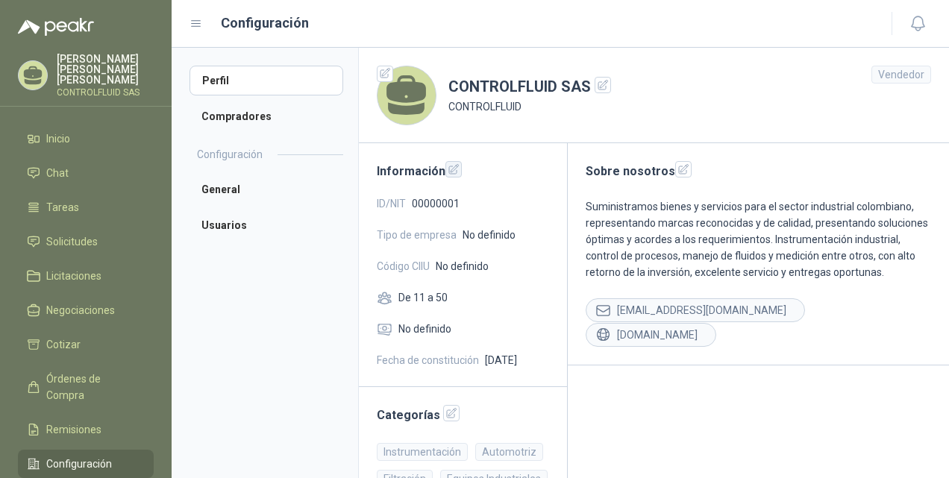
click at [454, 166] on icon "button" at bounding box center [454, 169] width 10 height 10
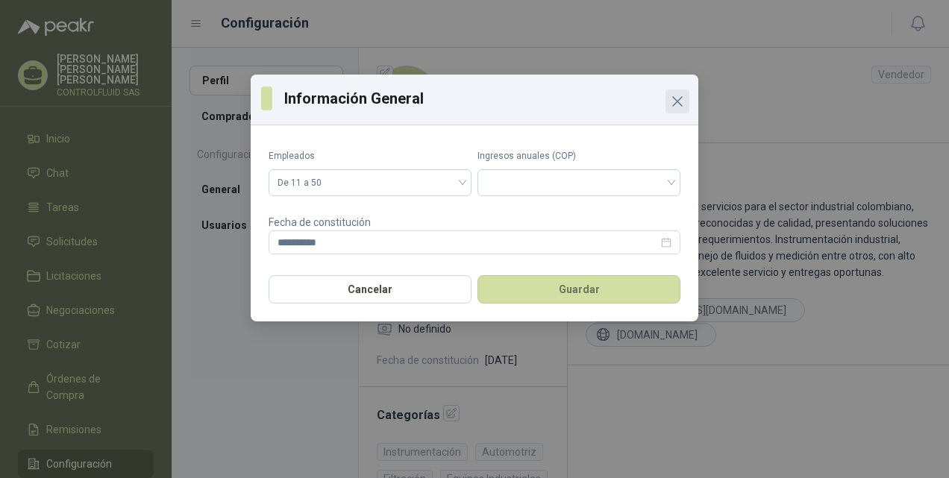
click at [677, 98] on icon "Close" at bounding box center [677, 101] width 18 height 18
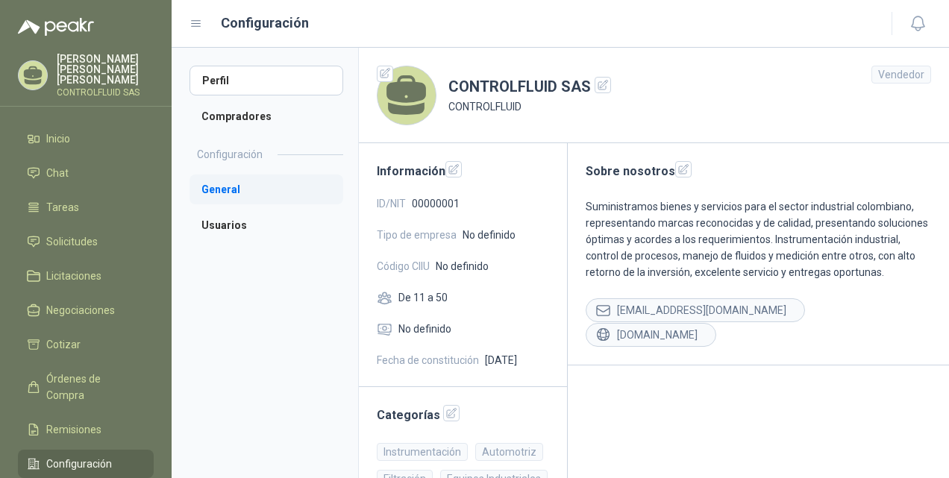
click at [219, 189] on li "General" at bounding box center [266, 190] width 154 height 30
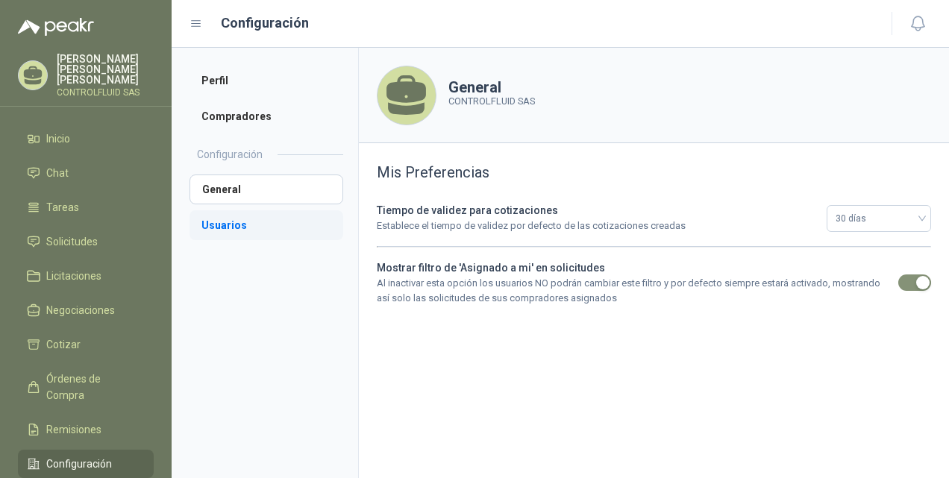
click at [224, 222] on li "Usuarios" at bounding box center [266, 225] width 154 height 30
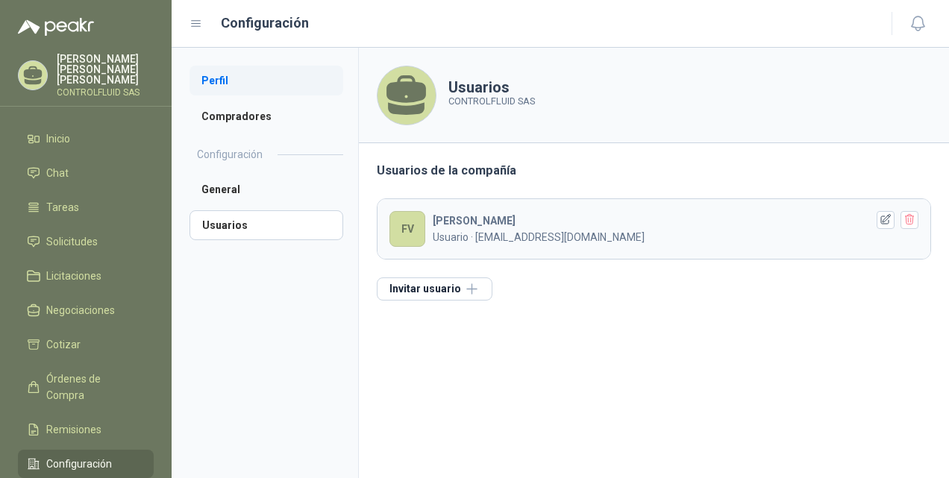
click at [225, 78] on li "Perfil" at bounding box center [266, 81] width 154 height 30
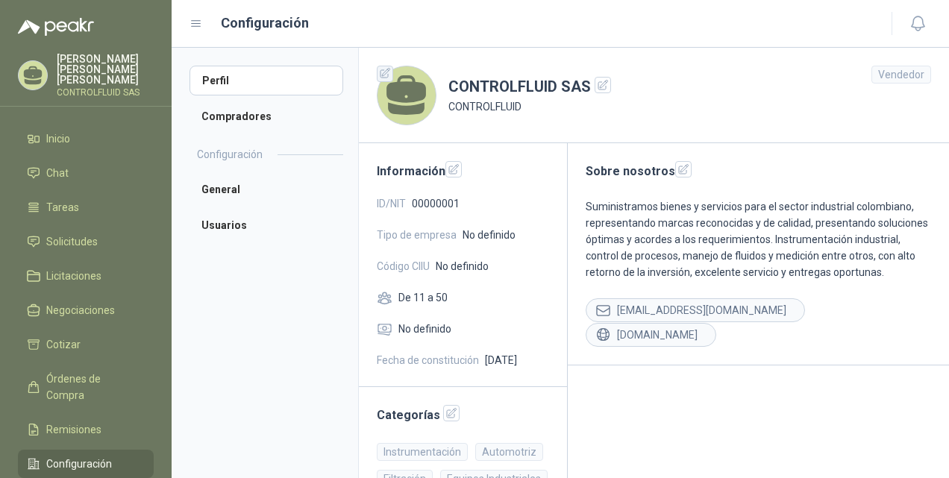
click at [386, 75] on icon "button" at bounding box center [385, 73] width 13 height 13
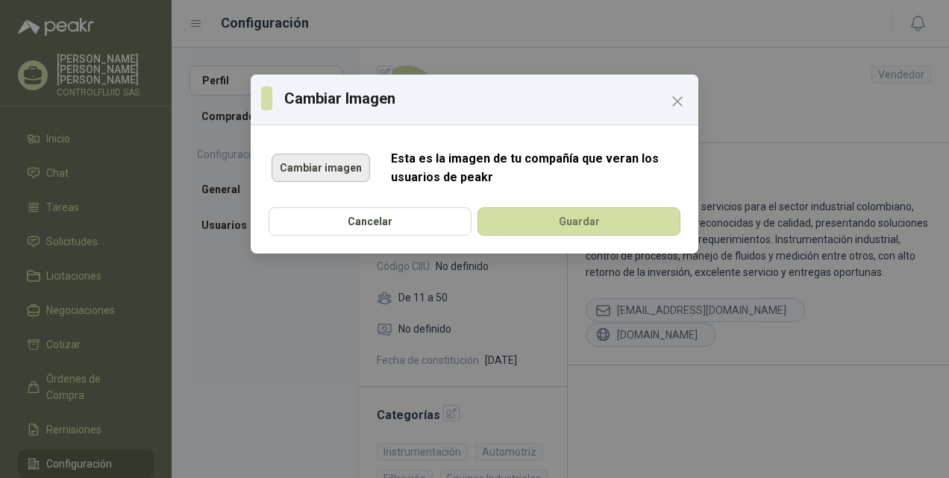
click at [320, 164] on button "Cambiar imagen" at bounding box center [321, 168] width 98 height 28
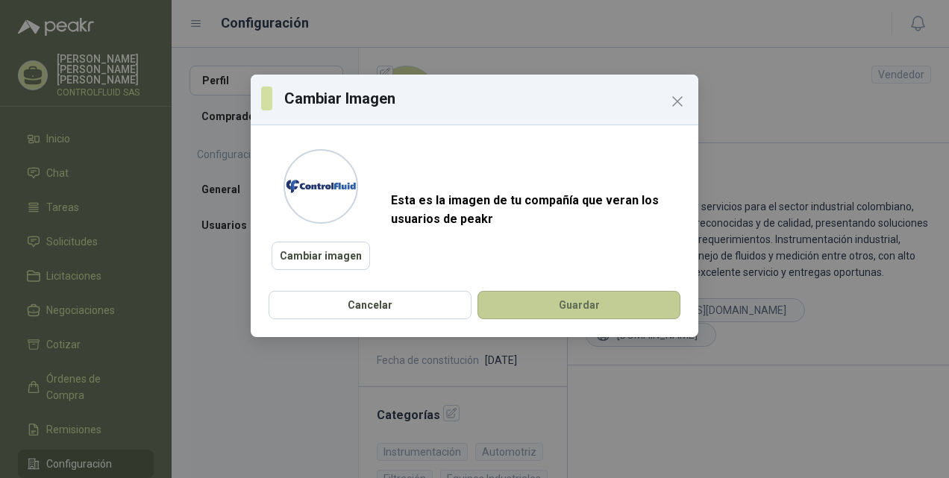
click at [576, 306] on button "Guardar" at bounding box center [578, 305] width 203 height 28
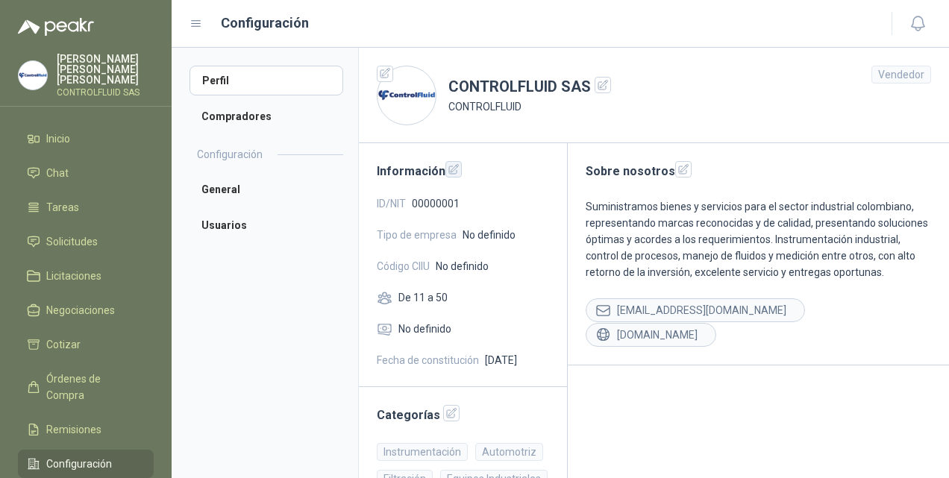
click at [452, 172] on icon "button" at bounding box center [454, 169] width 13 height 13
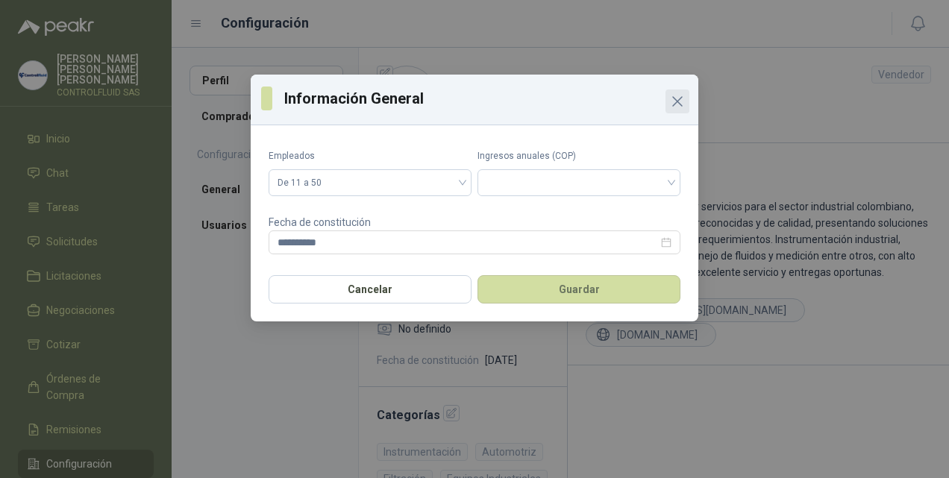
click at [673, 94] on icon "Close" at bounding box center [677, 101] width 18 height 18
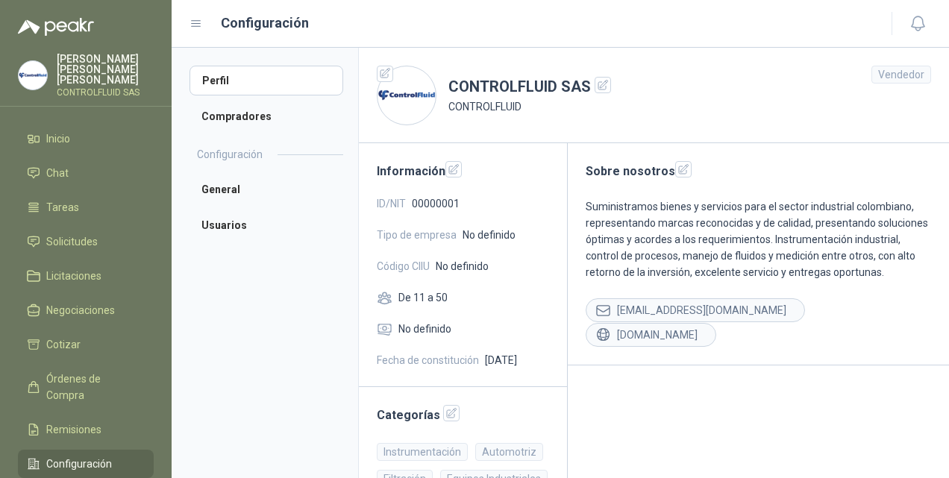
click at [413, 269] on span "Código CIIU" at bounding box center [403, 266] width 53 height 16
click at [483, 266] on span "No definido" at bounding box center [462, 266] width 53 height 16
click at [503, 264] on div "Código CIIU No definido" at bounding box center [463, 266] width 172 height 16
click at [60, 131] on span "Inicio" at bounding box center [58, 139] width 24 height 16
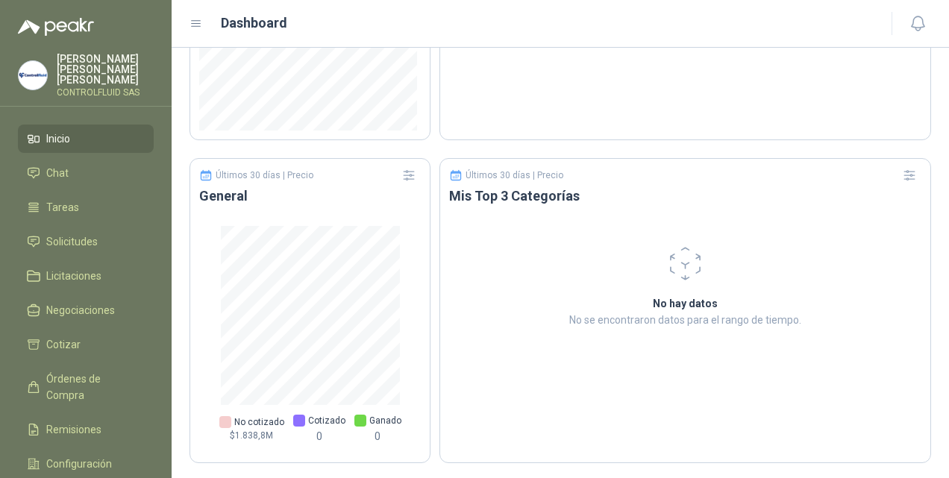
scroll to position [280, 0]
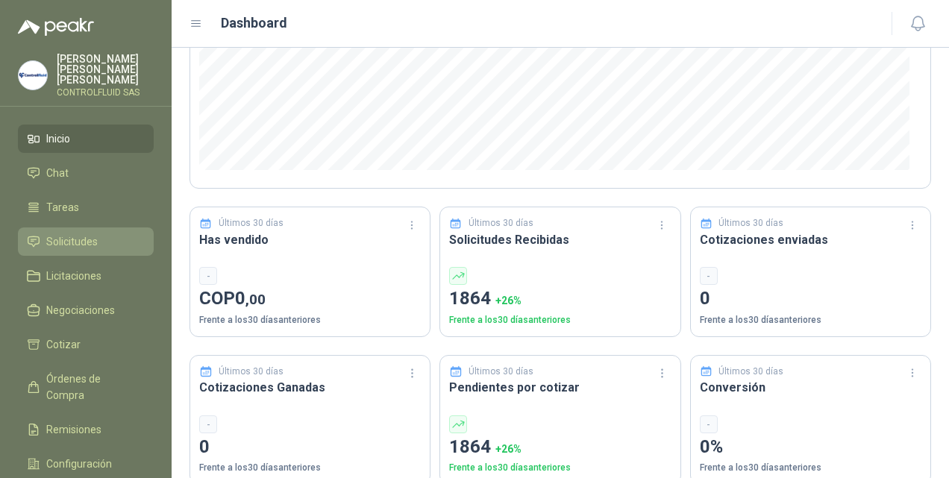
click at [77, 233] on span "Solicitudes" at bounding box center [71, 241] width 51 height 16
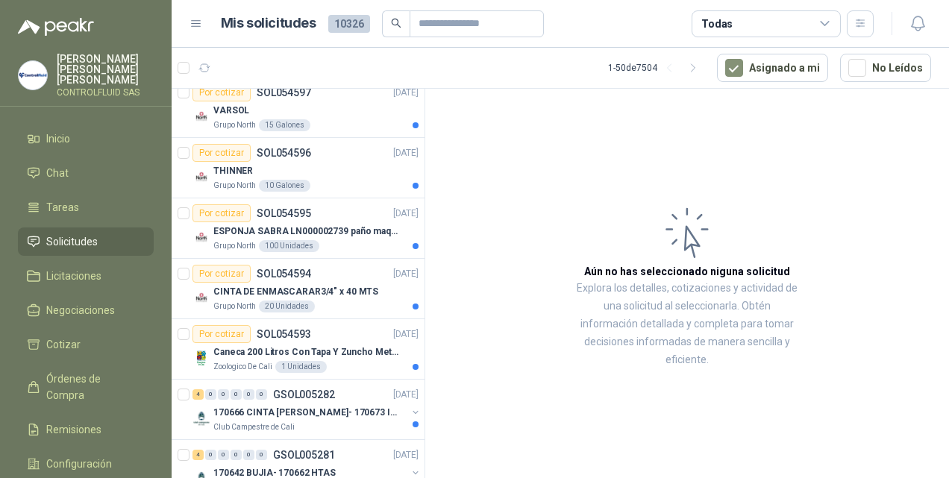
scroll to position [885, 0]
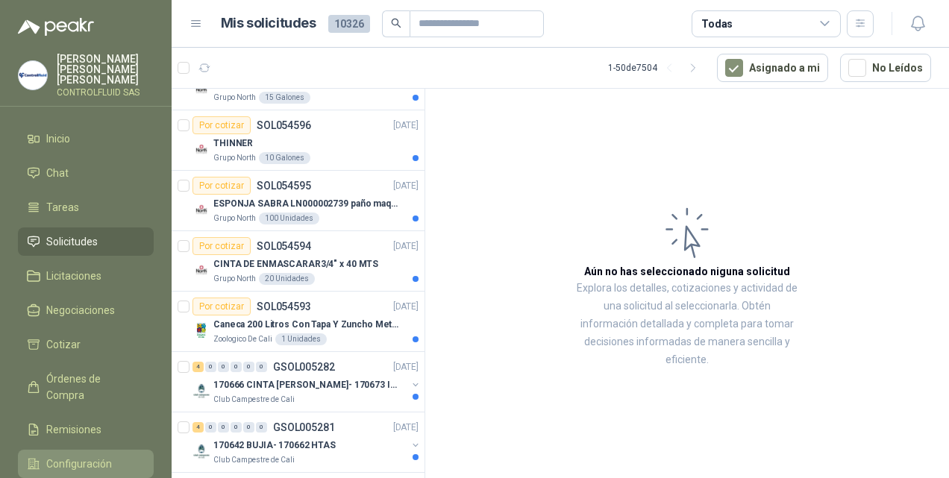
click at [84, 456] on span "Configuración" at bounding box center [79, 464] width 66 height 16
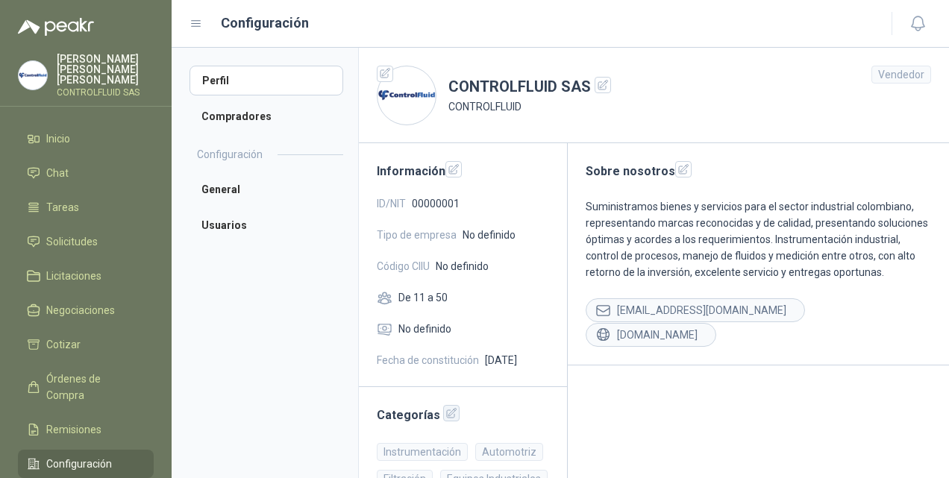
click at [445, 413] on icon "button" at bounding box center [451, 413] width 13 height 13
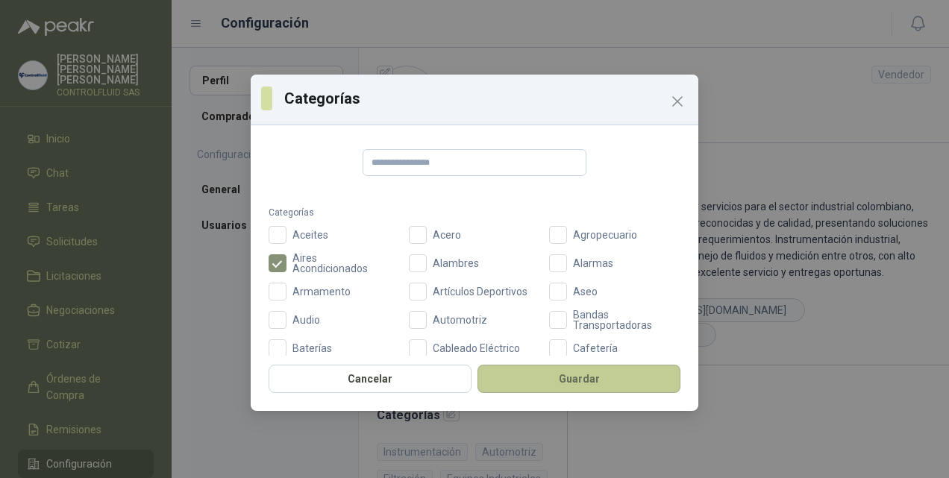
click at [565, 380] on button "Guardar" at bounding box center [578, 379] width 203 height 28
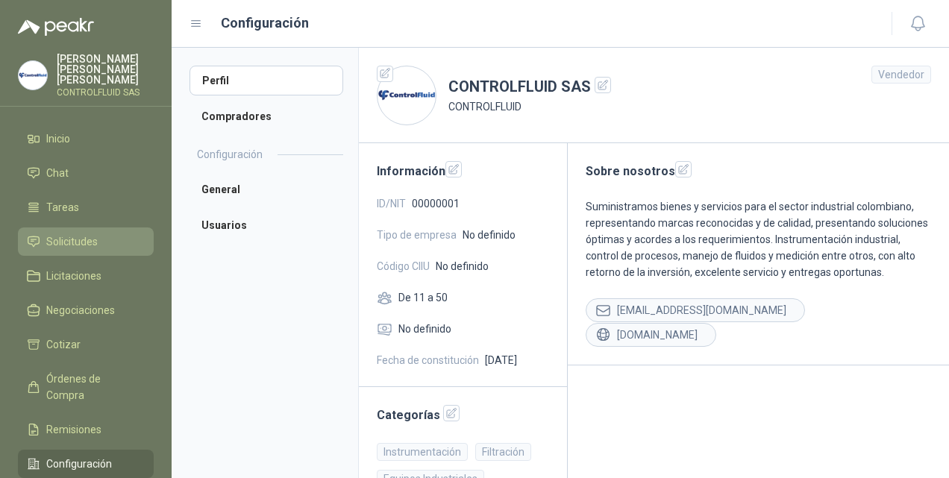
click at [66, 233] on span "Solicitudes" at bounding box center [71, 241] width 51 height 16
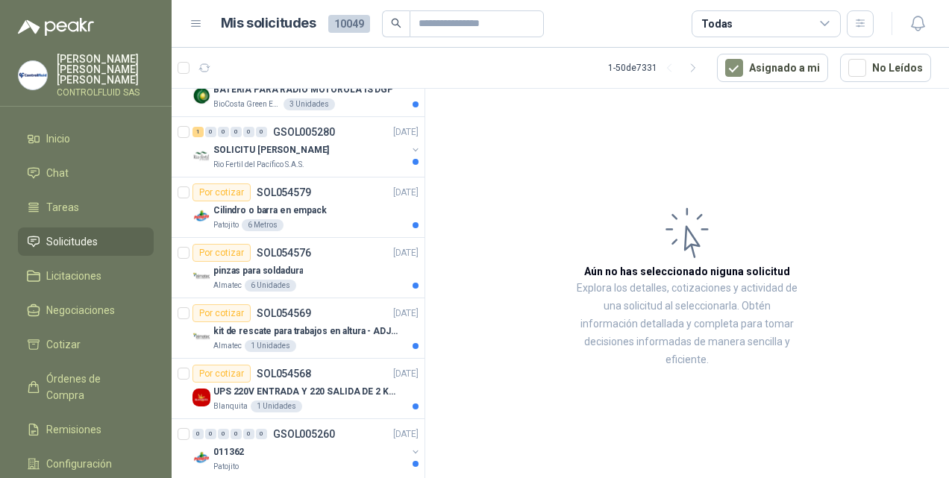
scroll to position [1242, 0]
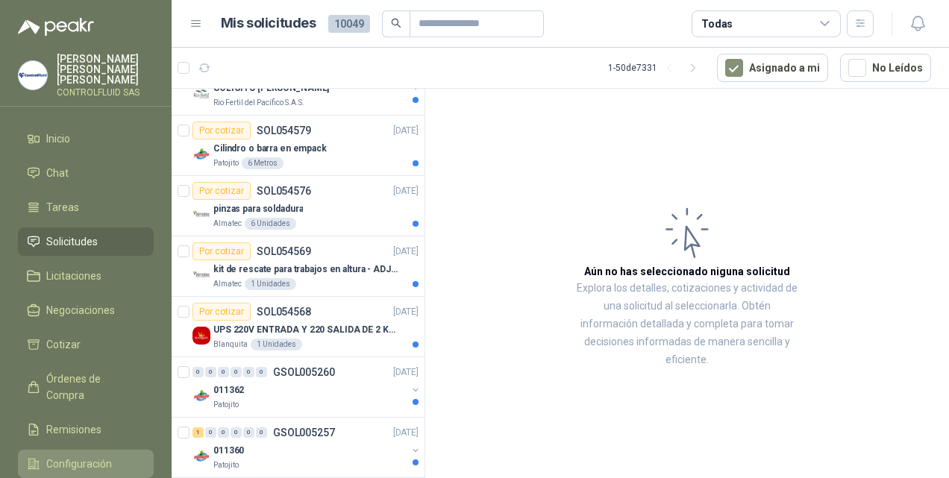
click at [67, 456] on span "Configuración" at bounding box center [79, 464] width 66 height 16
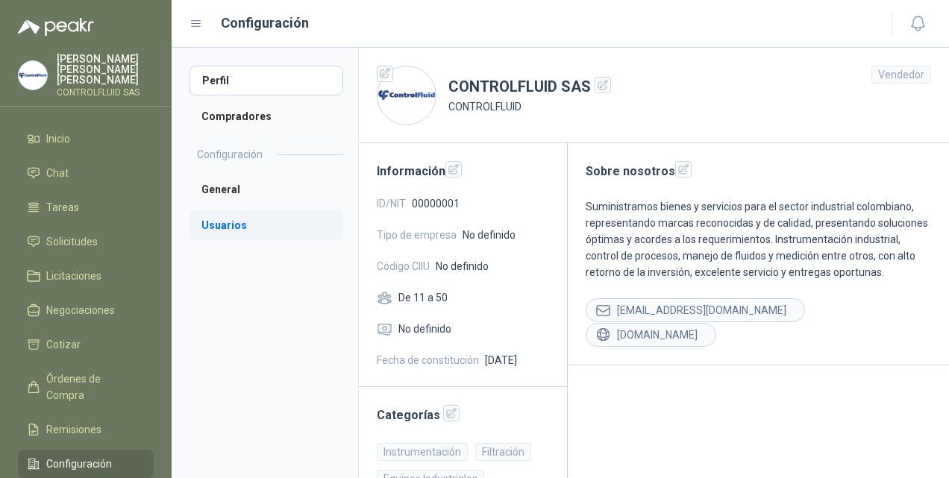
click at [204, 222] on li "Usuarios" at bounding box center [266, 225] width 154 height 30
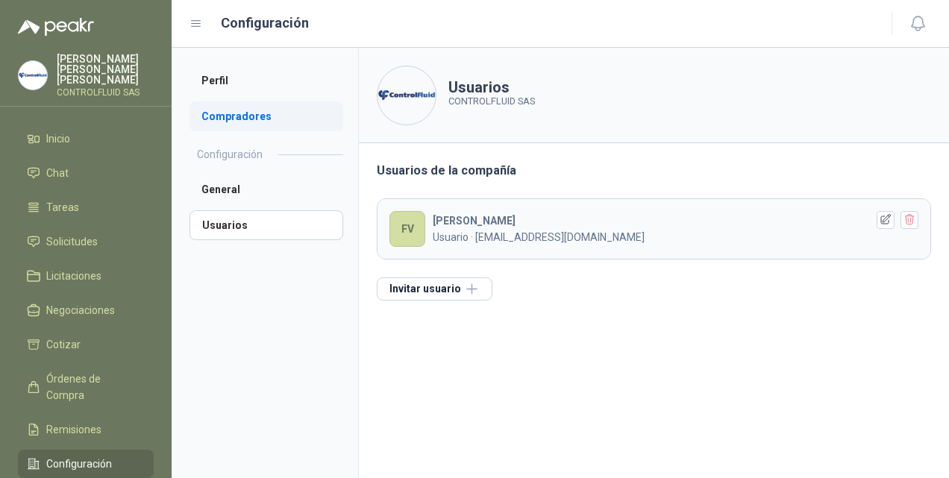
click at [230, 114] on li "Compradores" at bounding box center [266, 116] width 154 height 30
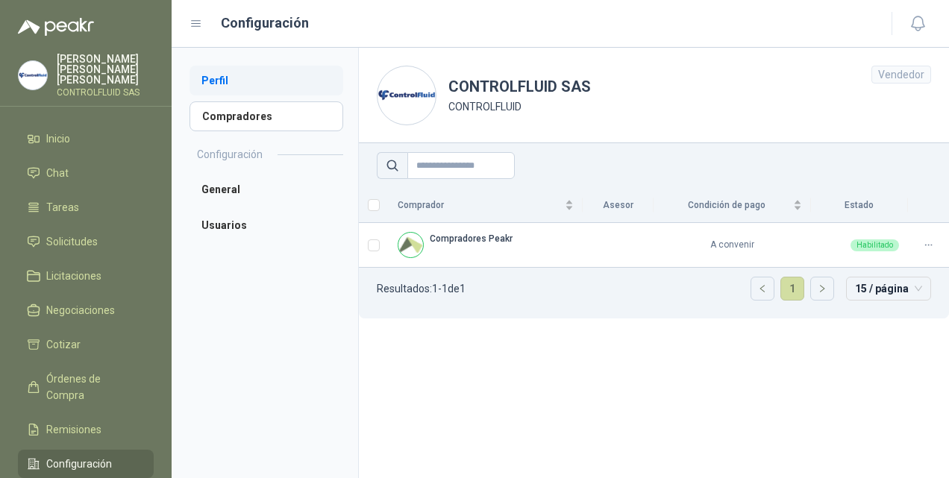
click at [225, 77] on li "Perfil" at bounding box center [266, 81] width 154 height 30
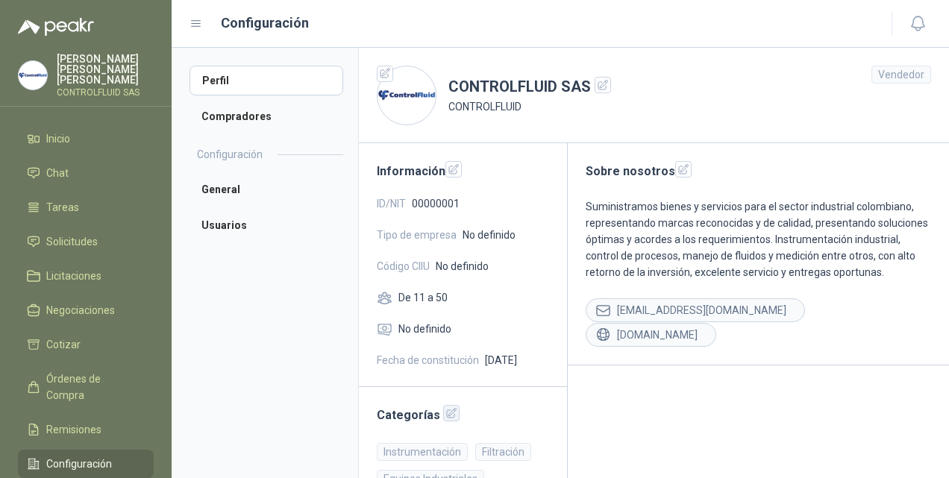
click at [447, 415] on icon "button" at bounding box center [452, 414] width 10 height 10
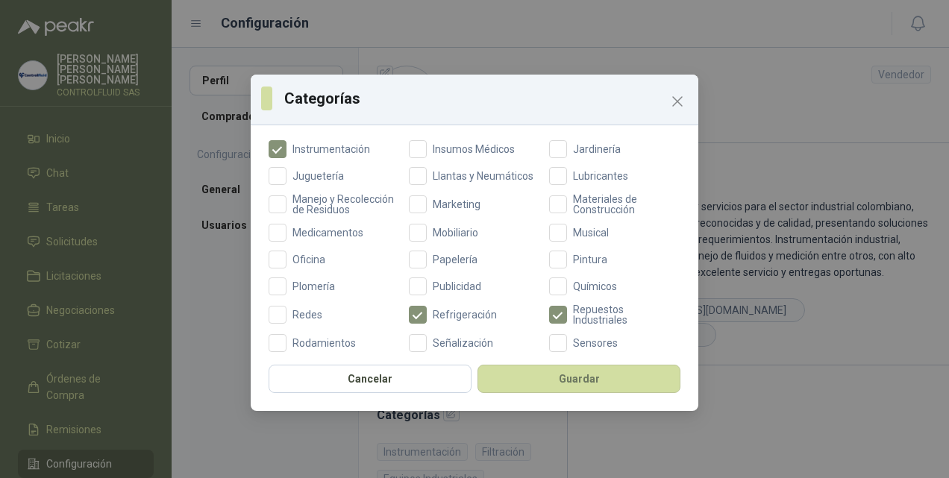
scroll to position [383, 0]
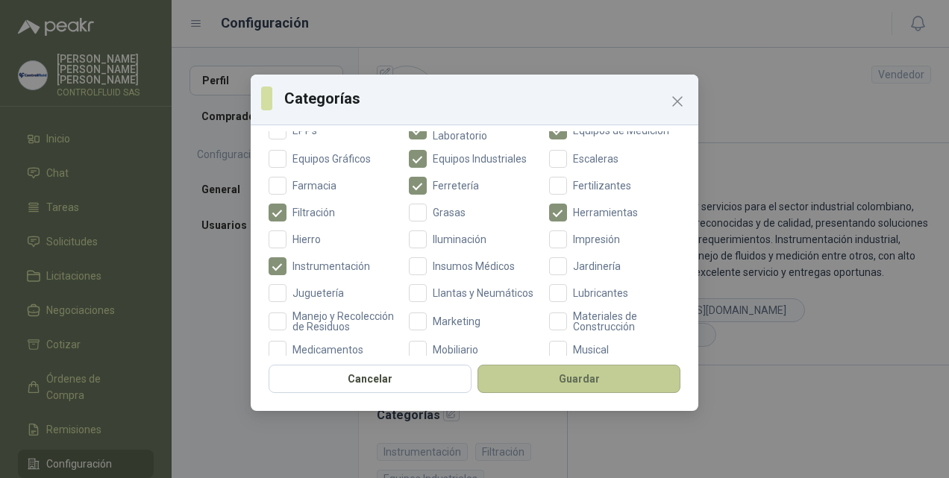
click at [584, 371] on button "Guardar" at bounding box center [578, 379] width 203 height 28
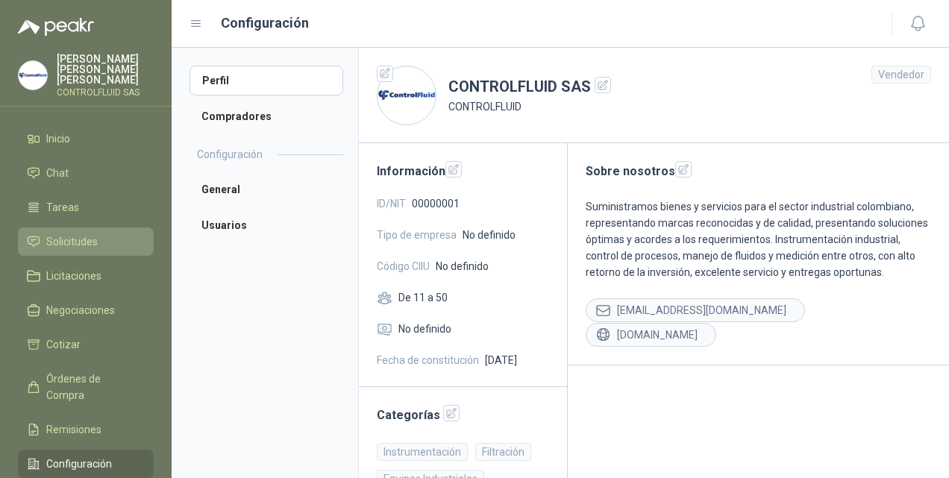
click at [59, 233] on span "Solicitudes" at bounding box center [71, 241] width 51 height 16
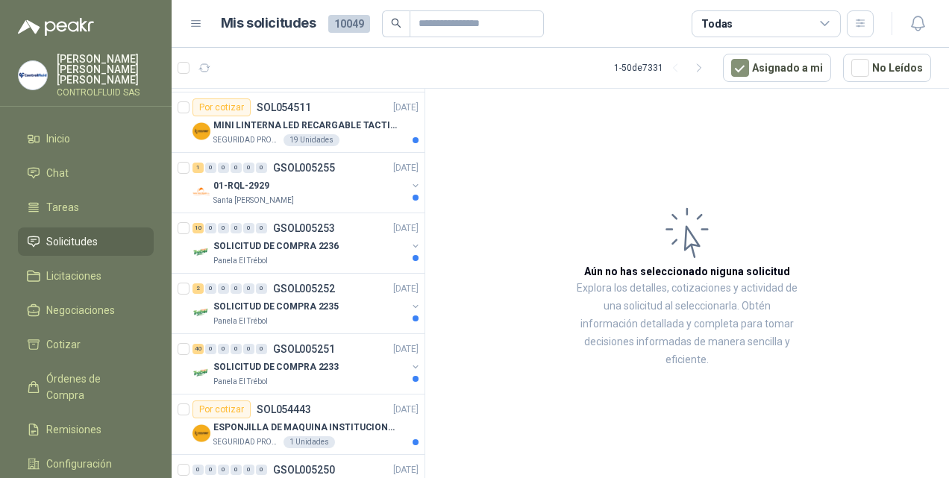
scroll to position [1655, 0]
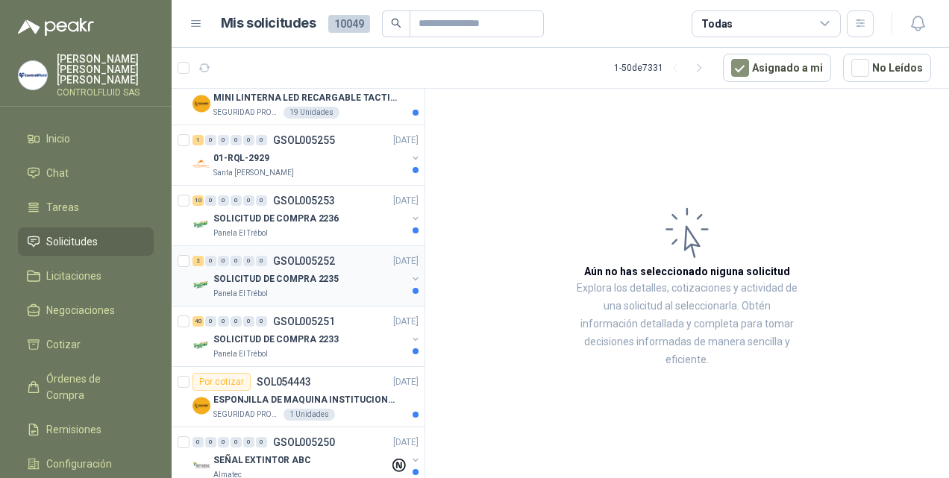
click at [201, 276] on img at bounding box center [201, 285] width 18 height 18
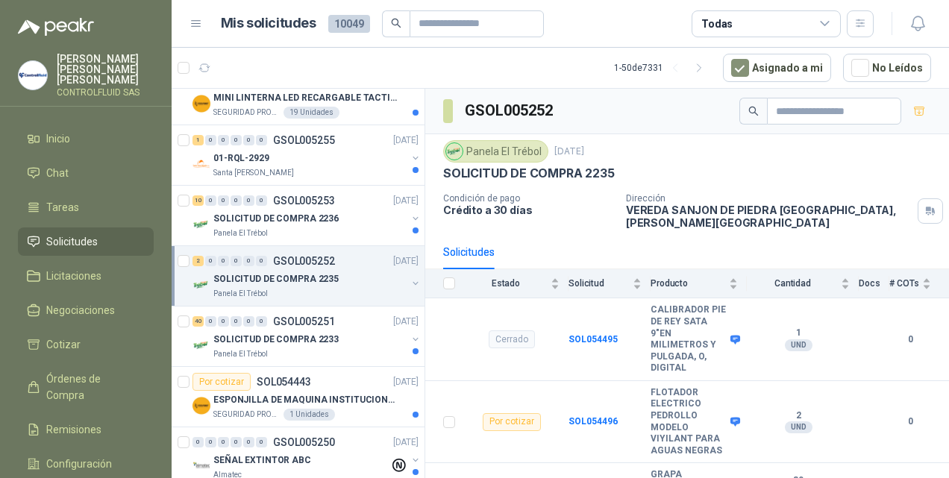
click at [197, 276] on img at bounding box center [201, 285] width 18 height 18
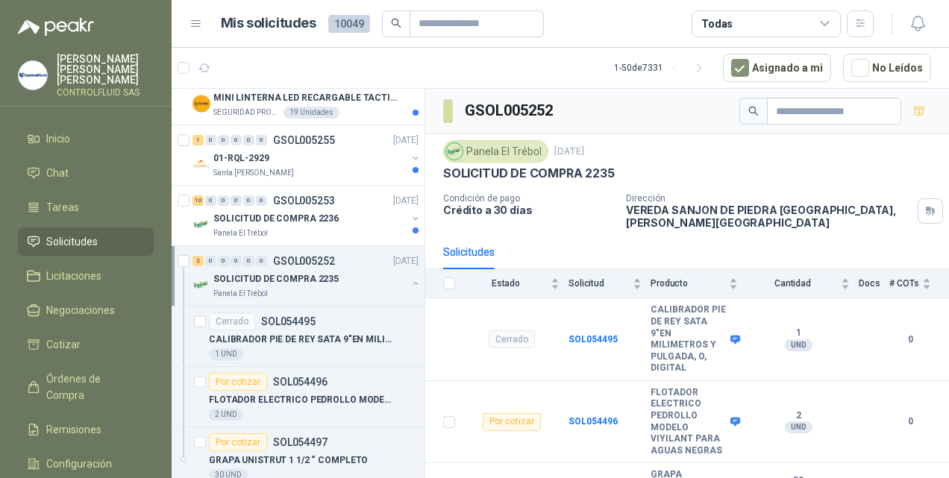
click at [197, 276] on img at bounding box center [201, 285] width 18 height 18
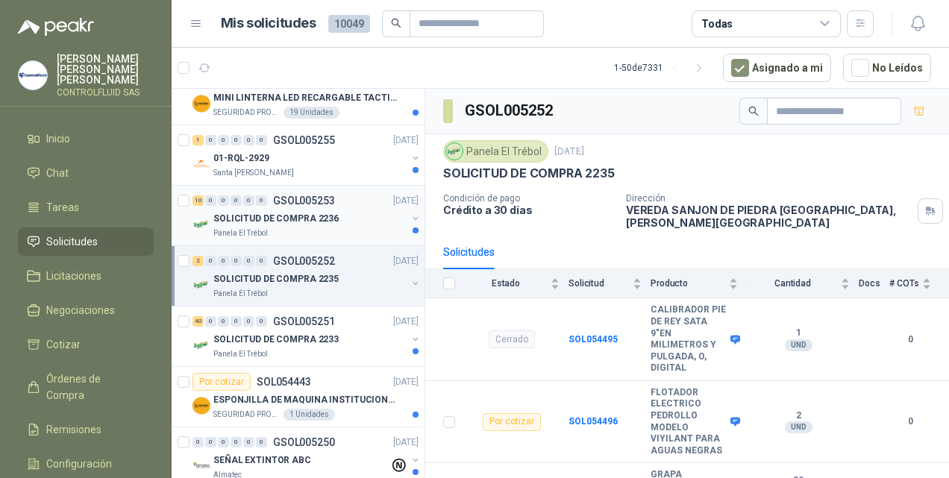
click at [200, 218] on img at bounding box center [201, 225] width 18 height 18
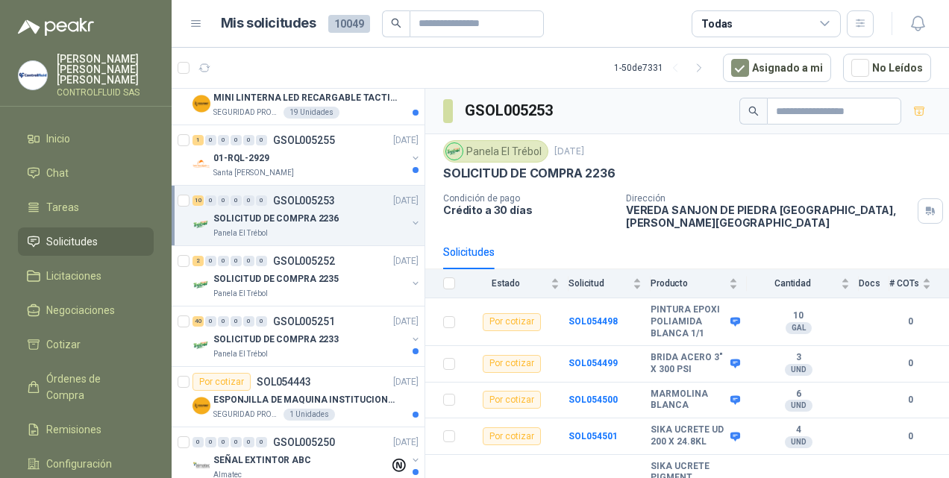
click at [200, 218] on img at bounding box center [201, 225] width 18 height 18
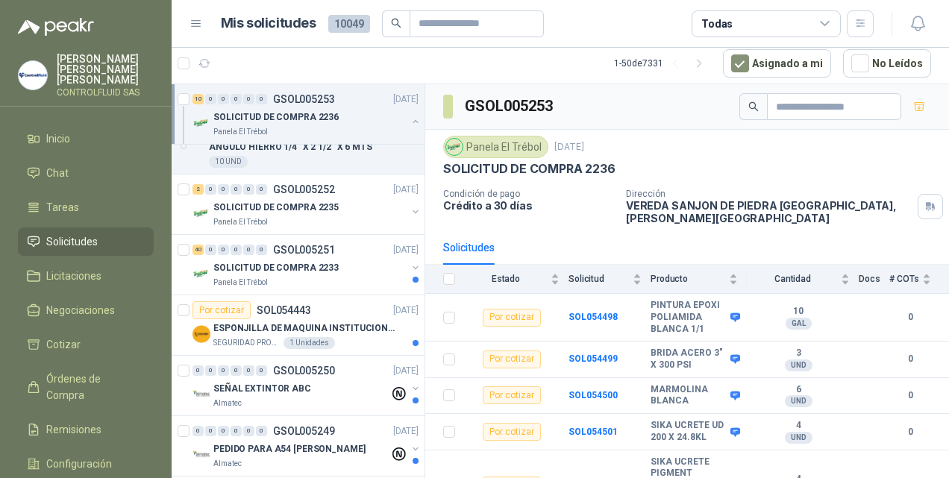
scroll to position [1655, 0]
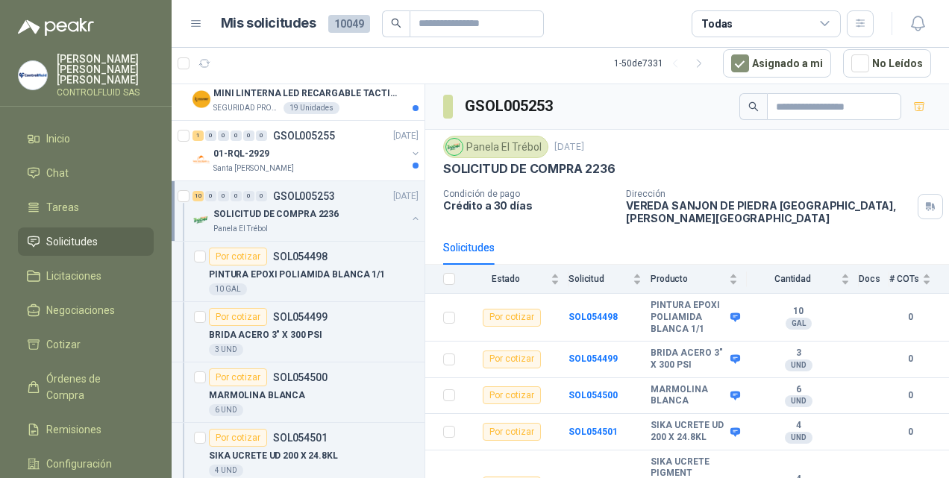
click at [201, 211] on img at bounding box center [201, 220] width 18 height 18
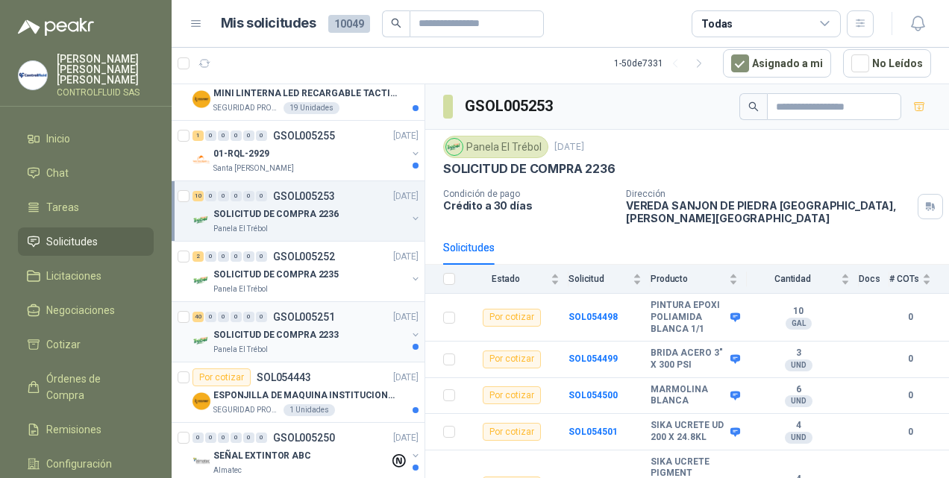
click at [200, 332] on img at bounding box center [201, 341] width 18 height 18
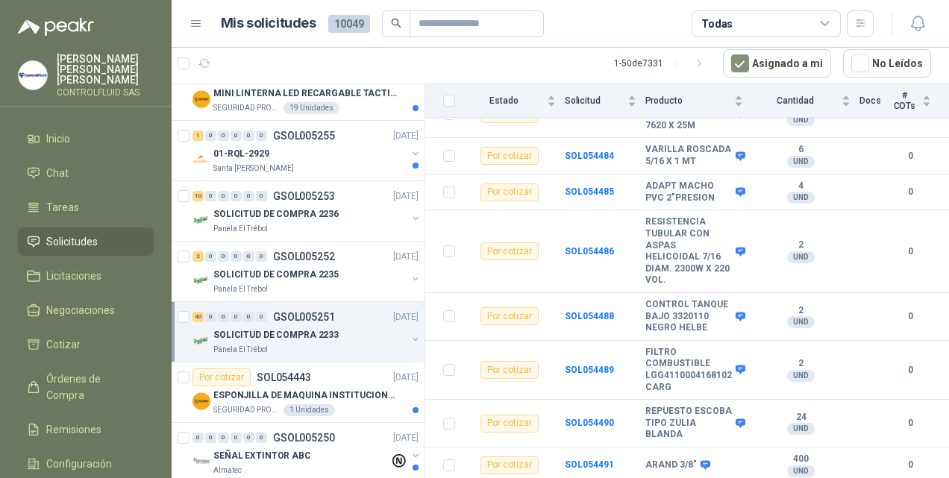
scroll to position [1635, 0]
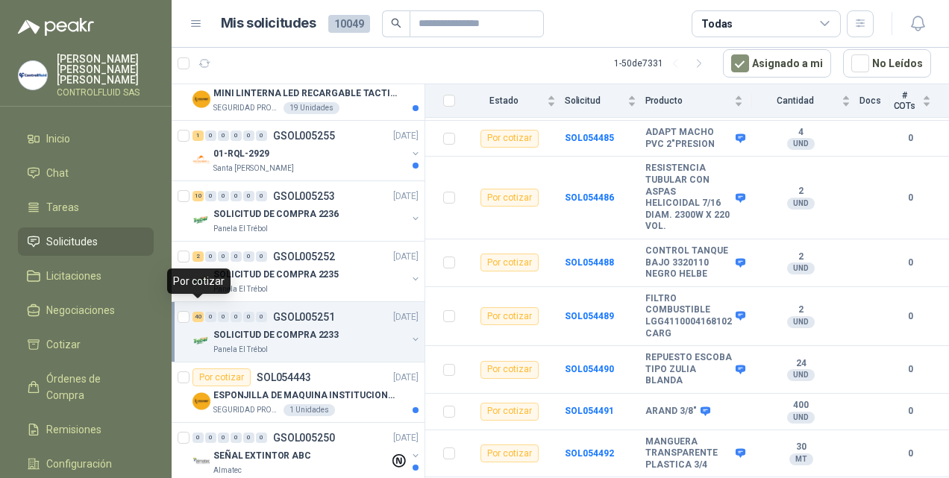
click at [200, 312] on div "40" at bounding box center [197, 317] width 11 height 10
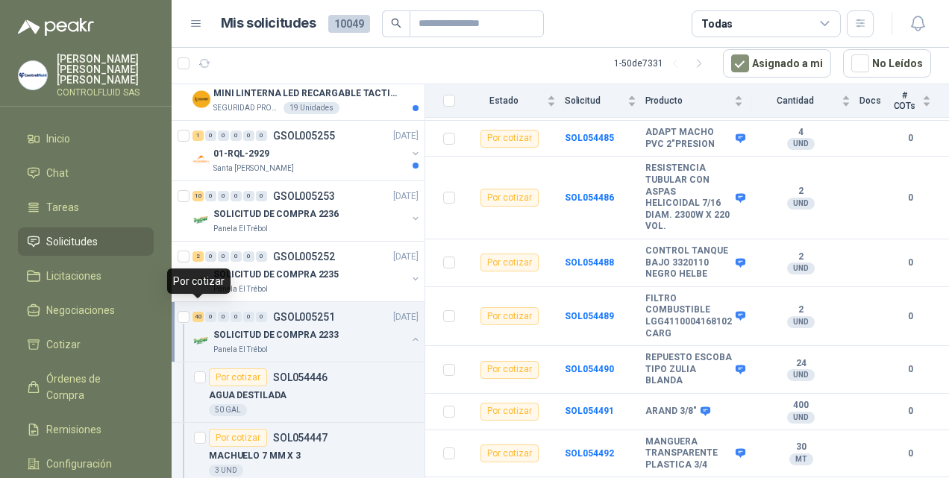
click at [200, 312] on div "40" at bounding box center [197, 317] width 11 height 10
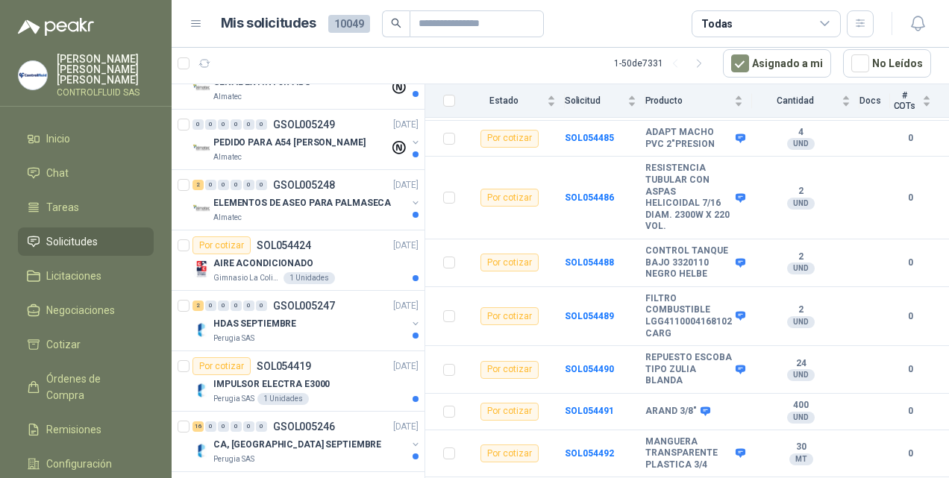
scroll to position [2045, 0]
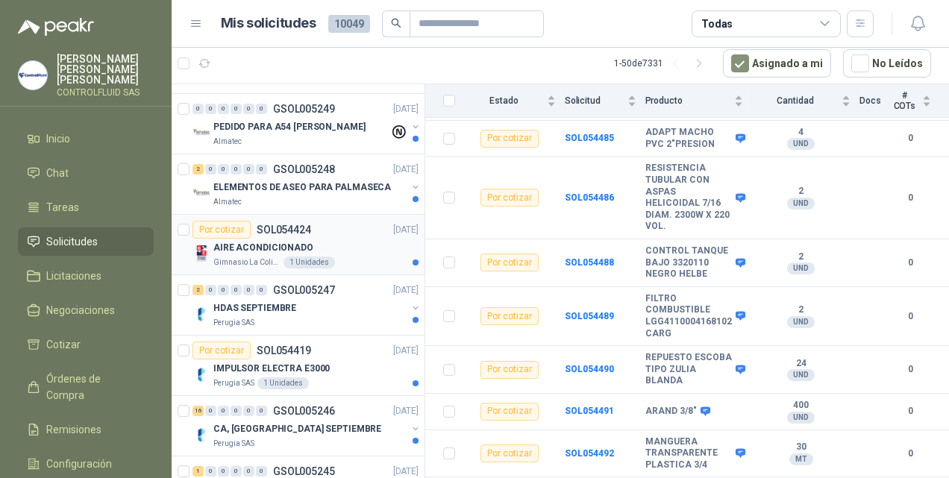
click at [201, 245] on img at bounding box center [201, 254] width 18 height 18
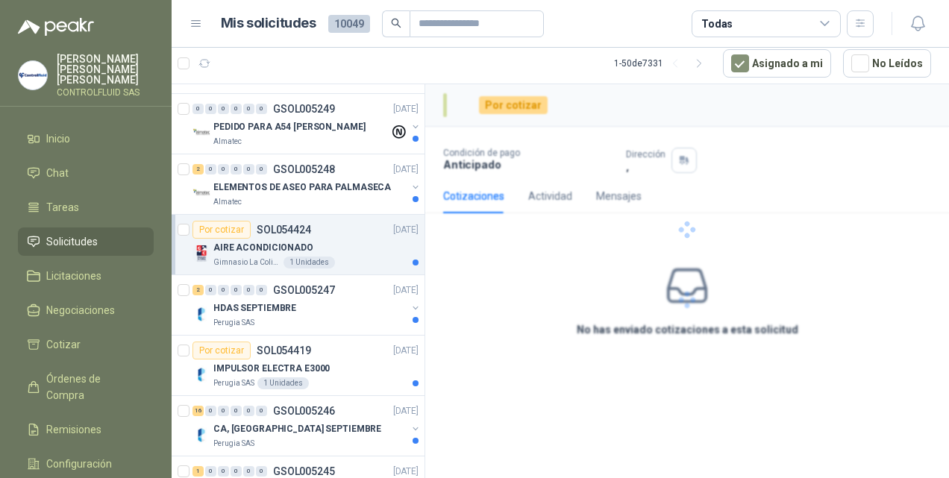
click at [201, 245] on img at bounding box center [201, 254] width 18 height 18
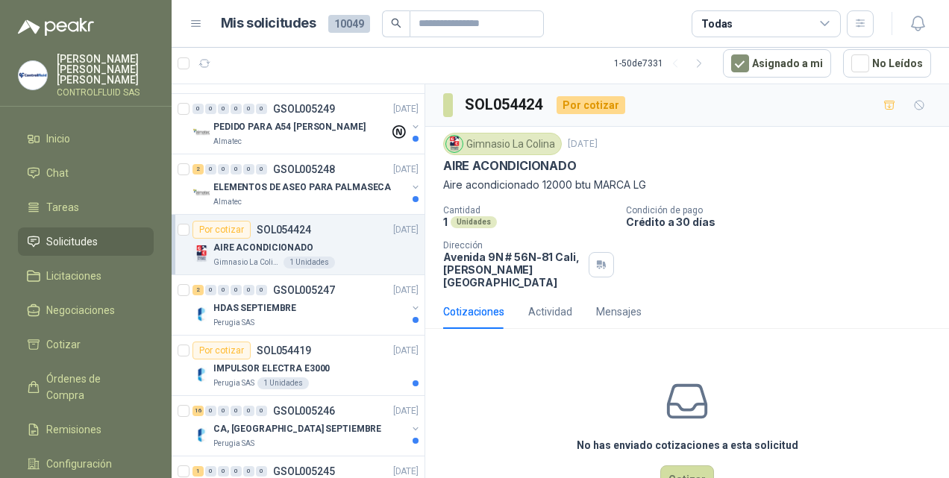
click at [201, 245] on img at bounding box center [201, 254] width 18 height 18
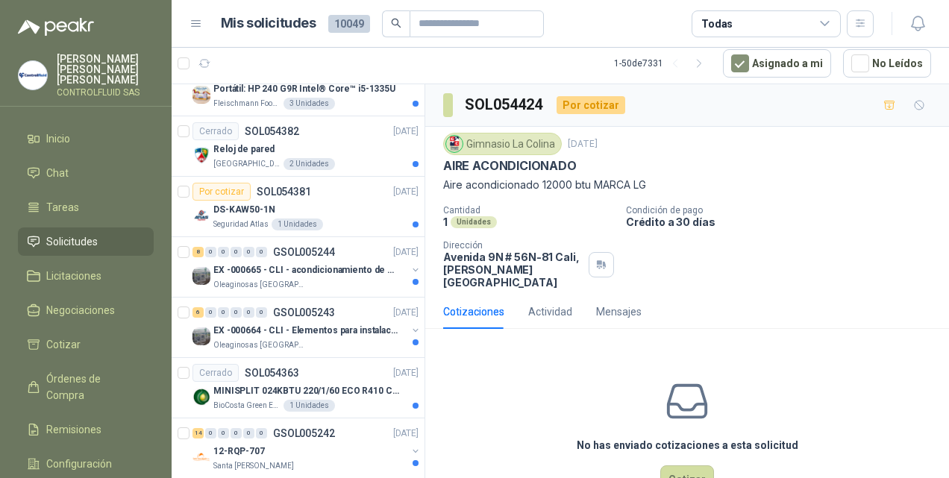
scroll to position [2647, 0]
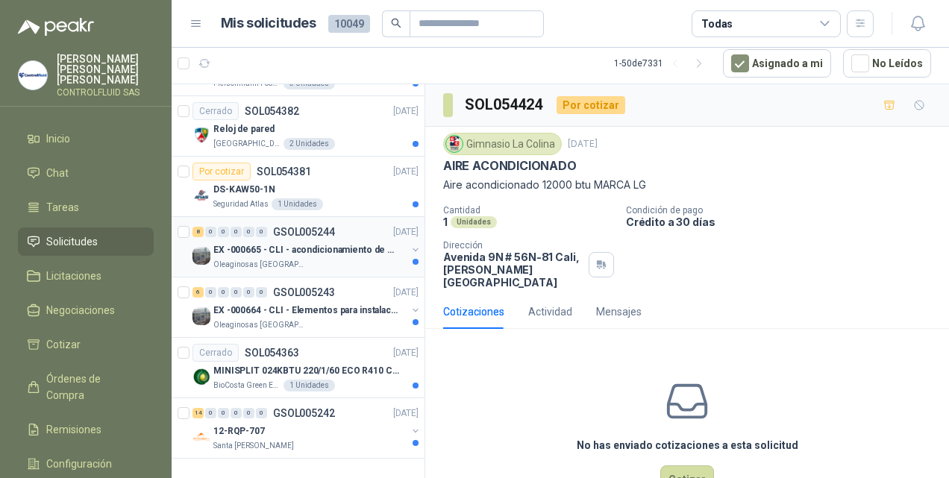
click at [198, 247] on img at bounding box center [201, 256] width 18 height 18
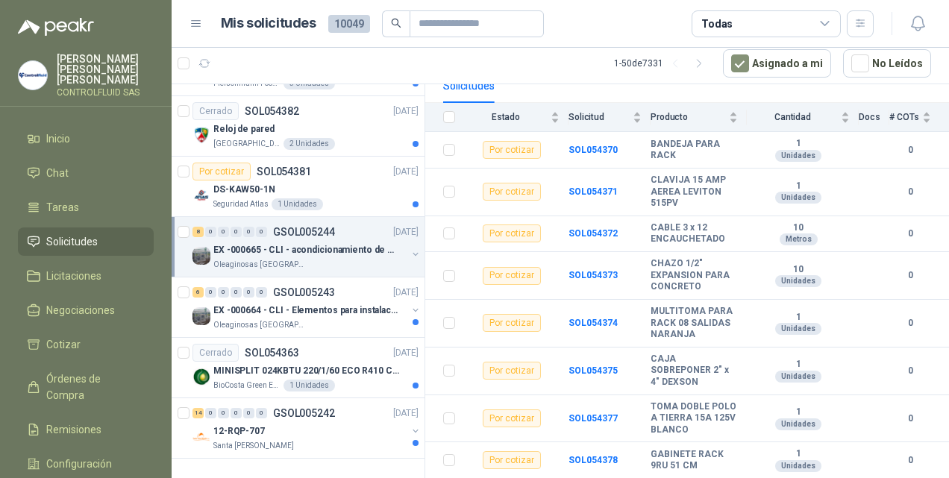
scroll to position [171, 0]
click at [204, 307] on img at bounding box center [201, 316] width 18 height 18
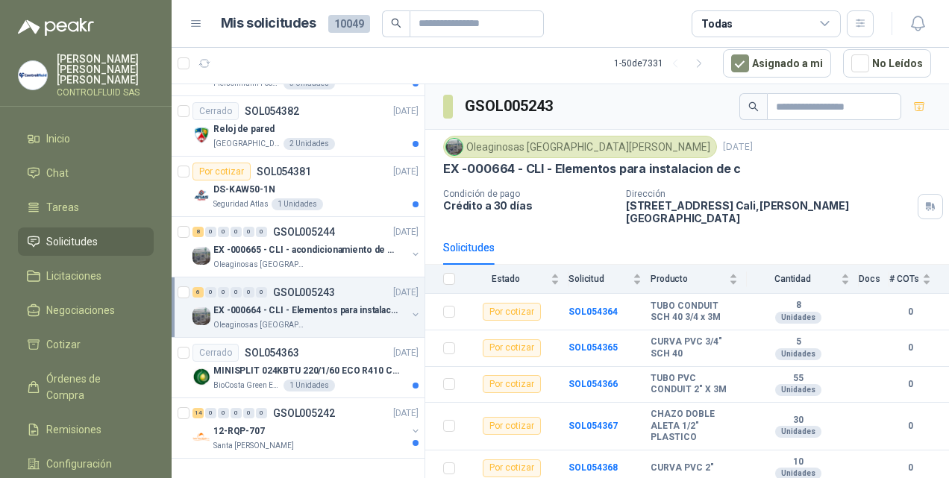
click at [204, 307] on img at bounding box center [201, 316] width 18 height 18
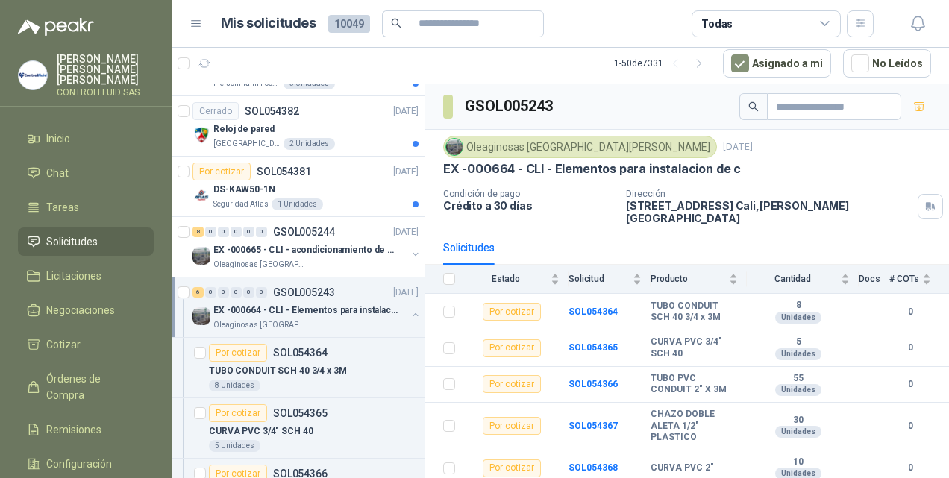
click at [204, 307] on img at bounding box center [201, 316] width 18 height 18
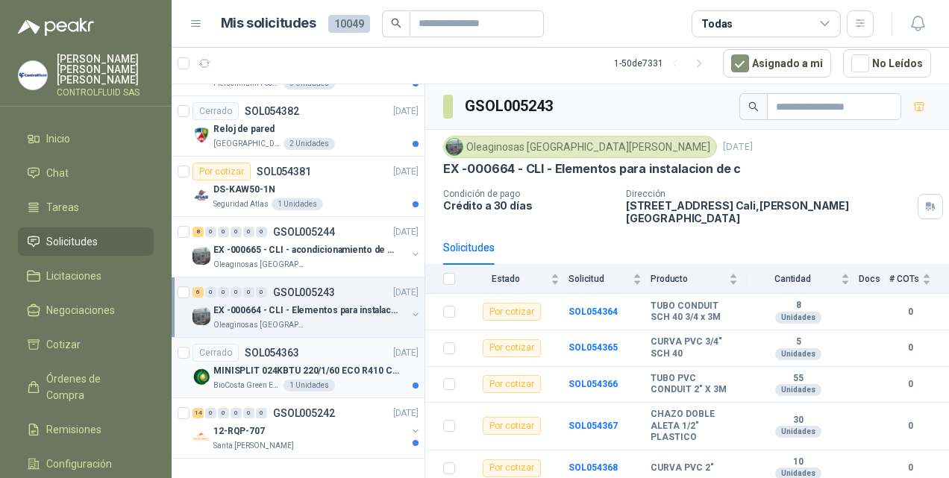
click at [201, 368] on img at bounding box center [201, 377] width 18 height 18
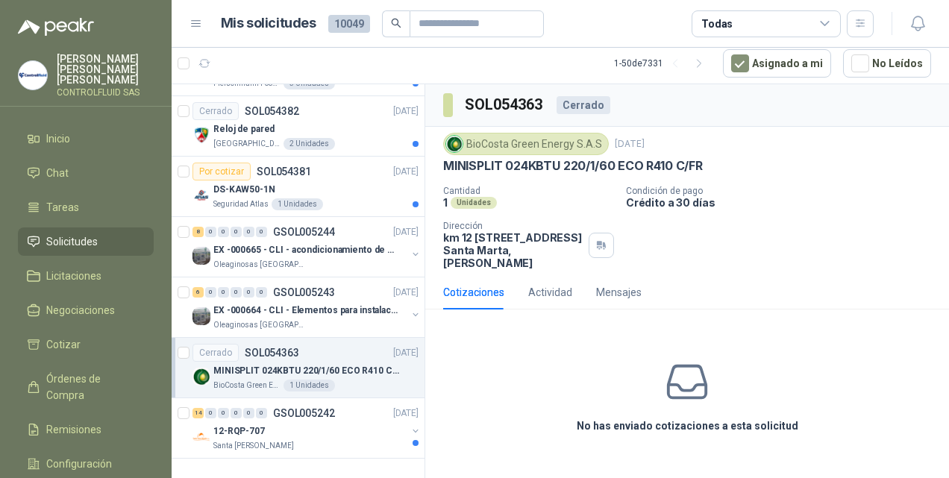
click at [201, 368] on img at bounding box center [201, 377] width 18 height 18
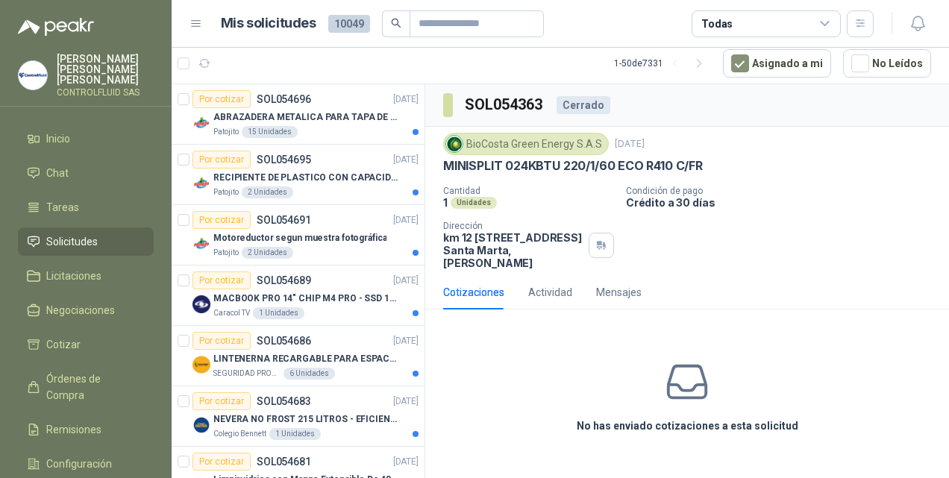
click at [84, 233] on span "Solicitudes" at bounding box center [71, 241] width 51 height 16
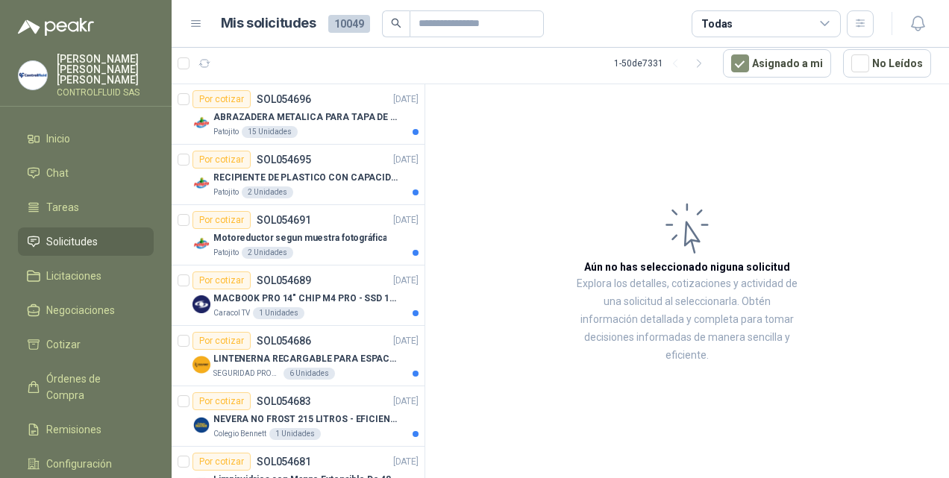
click at [84, 233] on span "Solicitudes" at bounding box center [71, 241] width 51 height 16
click at [66, 268] on span "Licitaciones" at bounding box center [73, 276] width 55 height 16
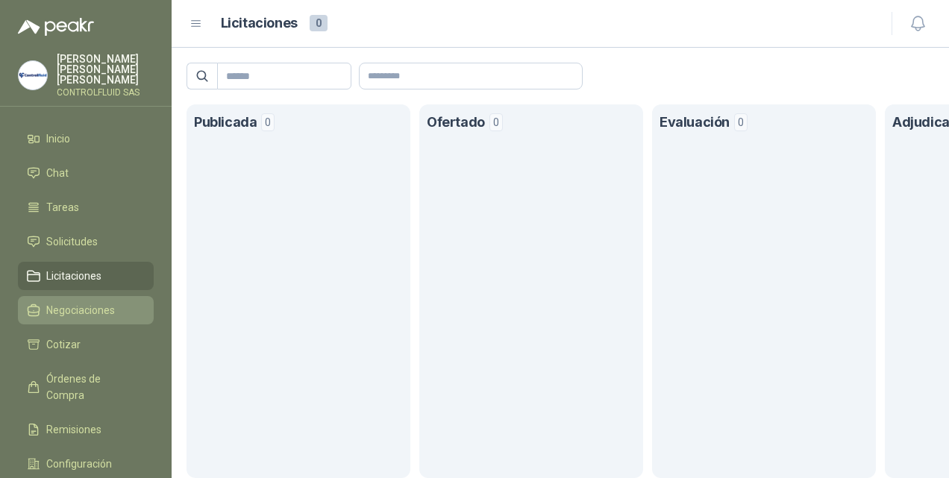
click at [76, 302] on span "Negociaciones" at bounding box center [80, 310] width 69 height 16
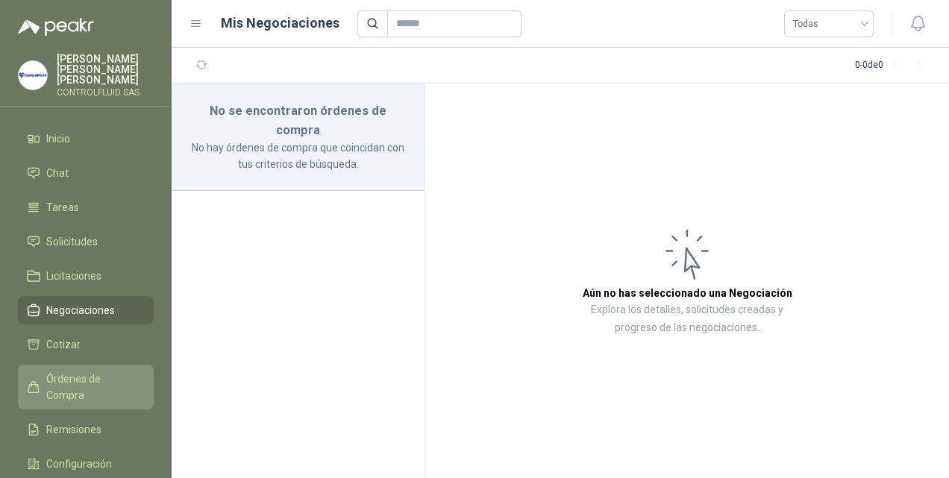
click at [90, 371] on span "Órdenes de Compra" at bounding box center [92, 387] width 93 height 33
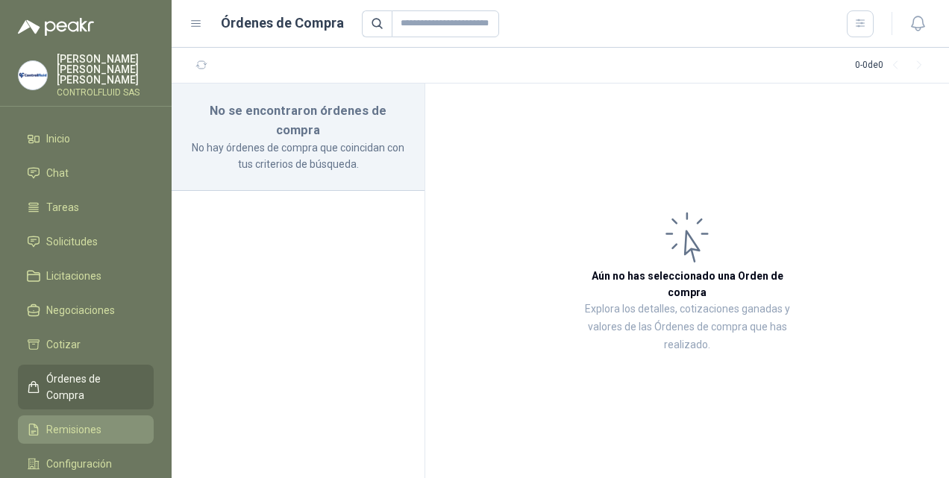
click at [68, 421] on span "Remisiones" at bounding box center [73, 429] width 55 height 16
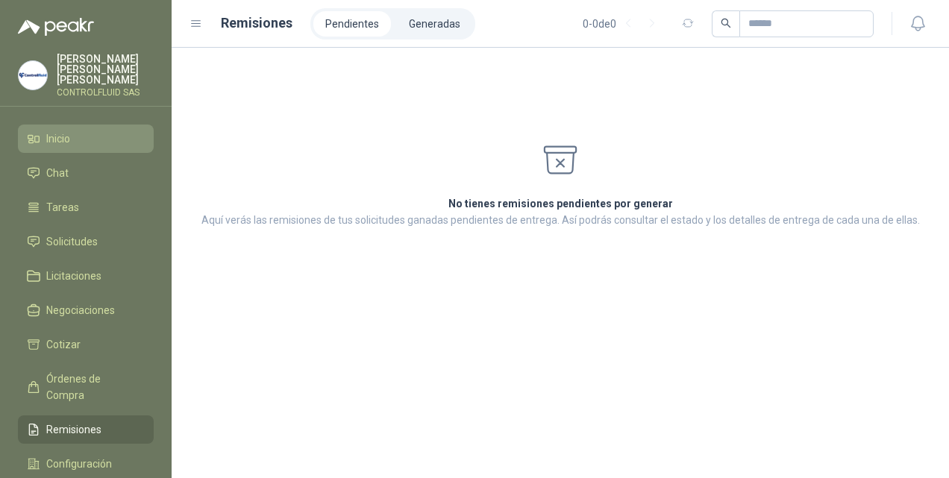
click at [67, 131] on span "Inicio" at bounding box center [58, 139] width 24 height 16
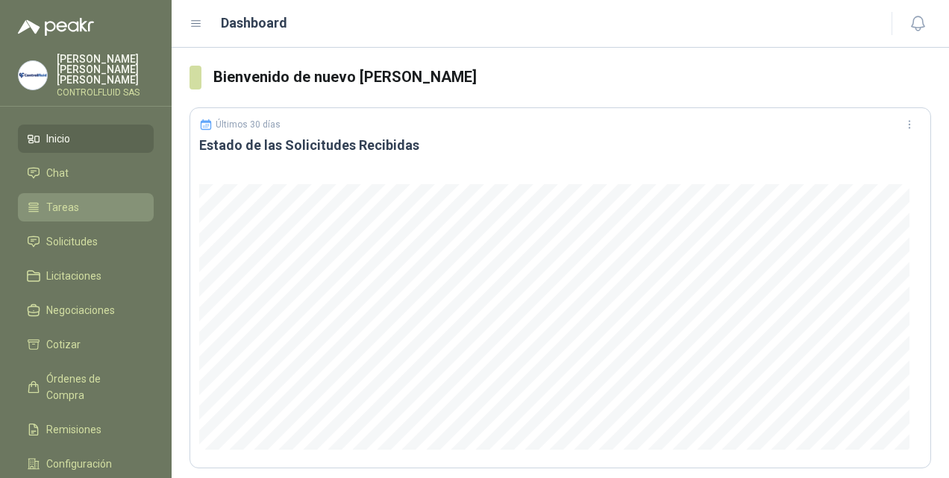
click at [81, 199] on li "Tareas" at bounding box center [86, 207] width 118 height 16
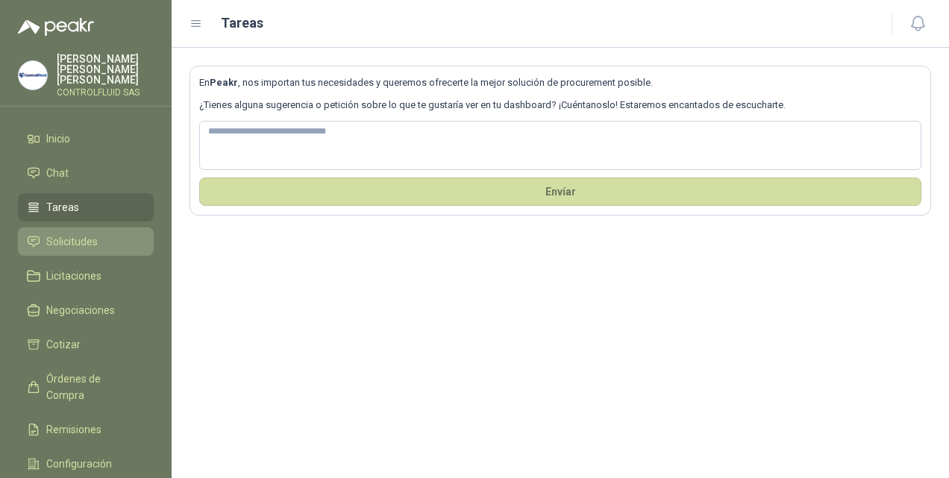
click at [51, 233] on span "Solicitudes" at bounding box center [71, 241] width 51 height 16
